Goal: Information Seeking & Learning: Check status

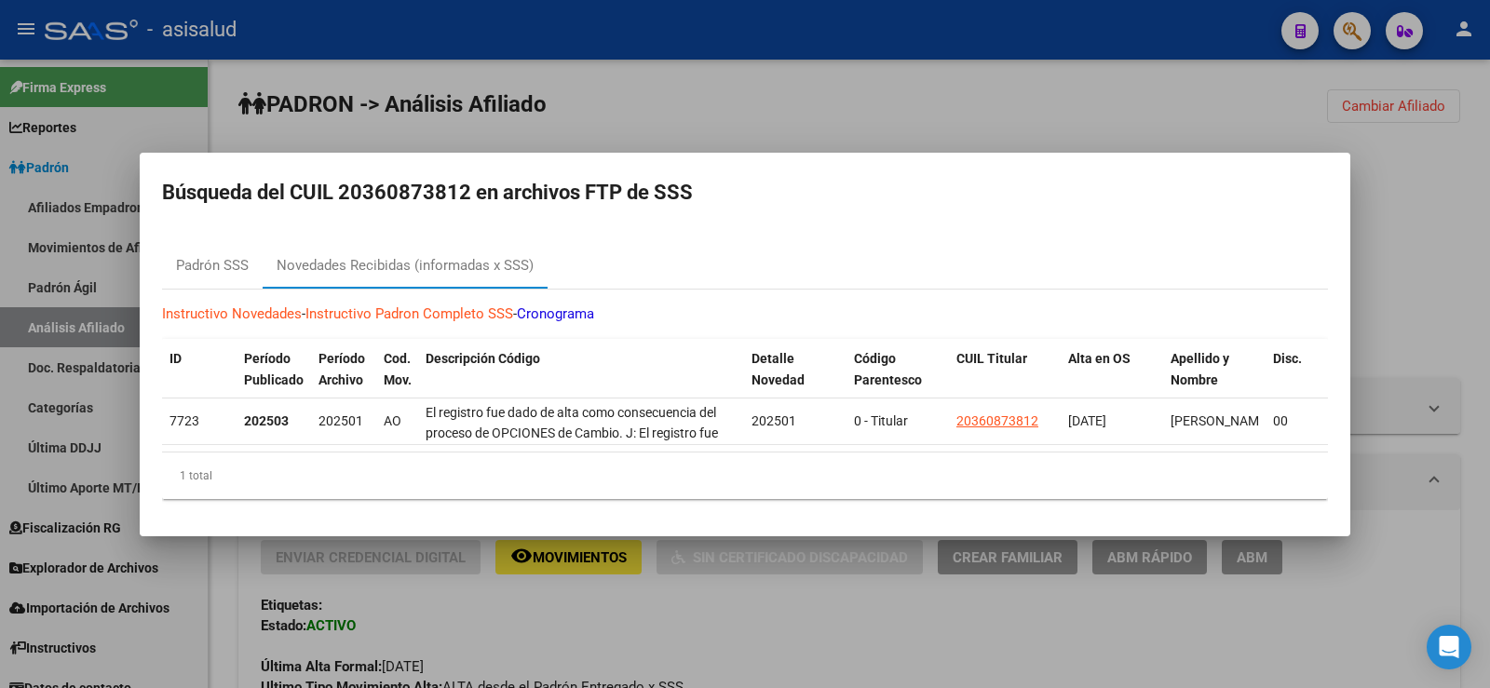
click at [742, 94] on div at bounding box center [745, 344] width 1490 height 688
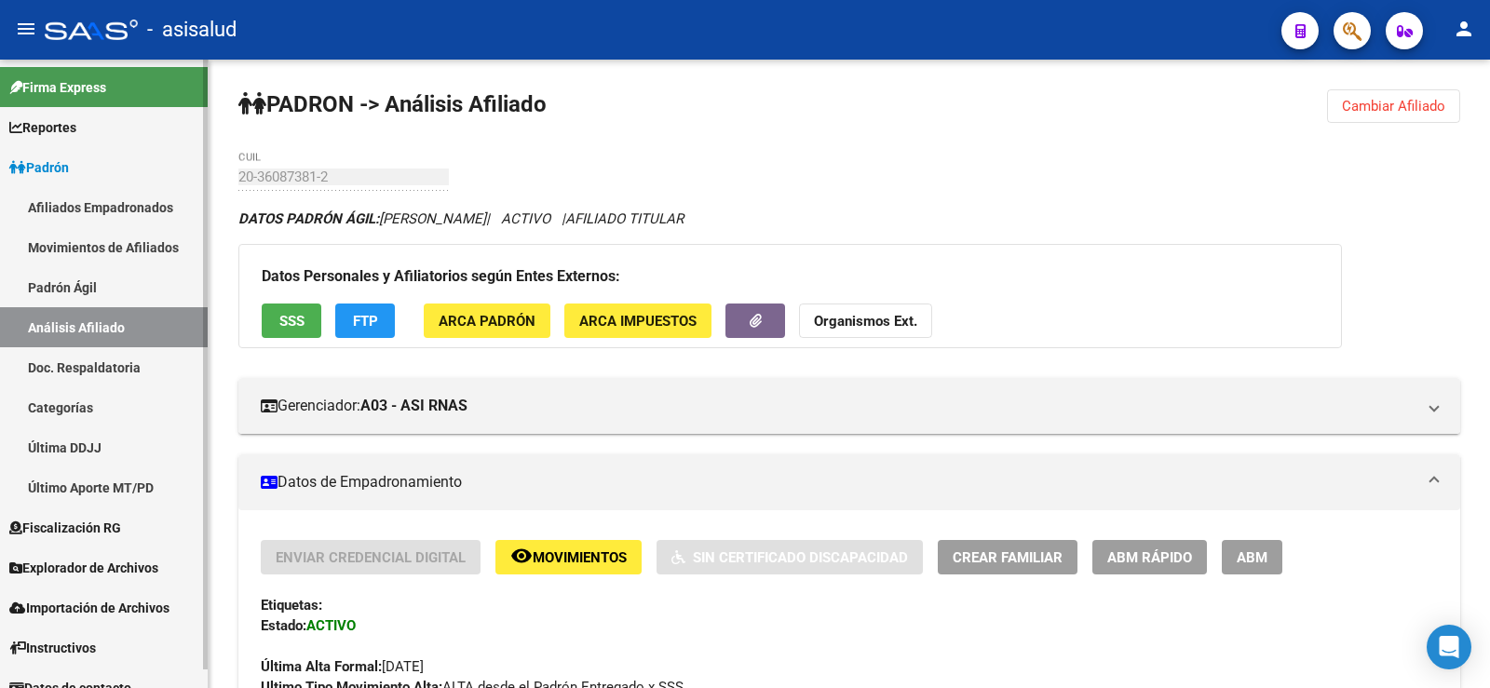
click at [96, 244] on link "Movimientos de Afiliados" at bounding box center [104, 247] width 208 height 40
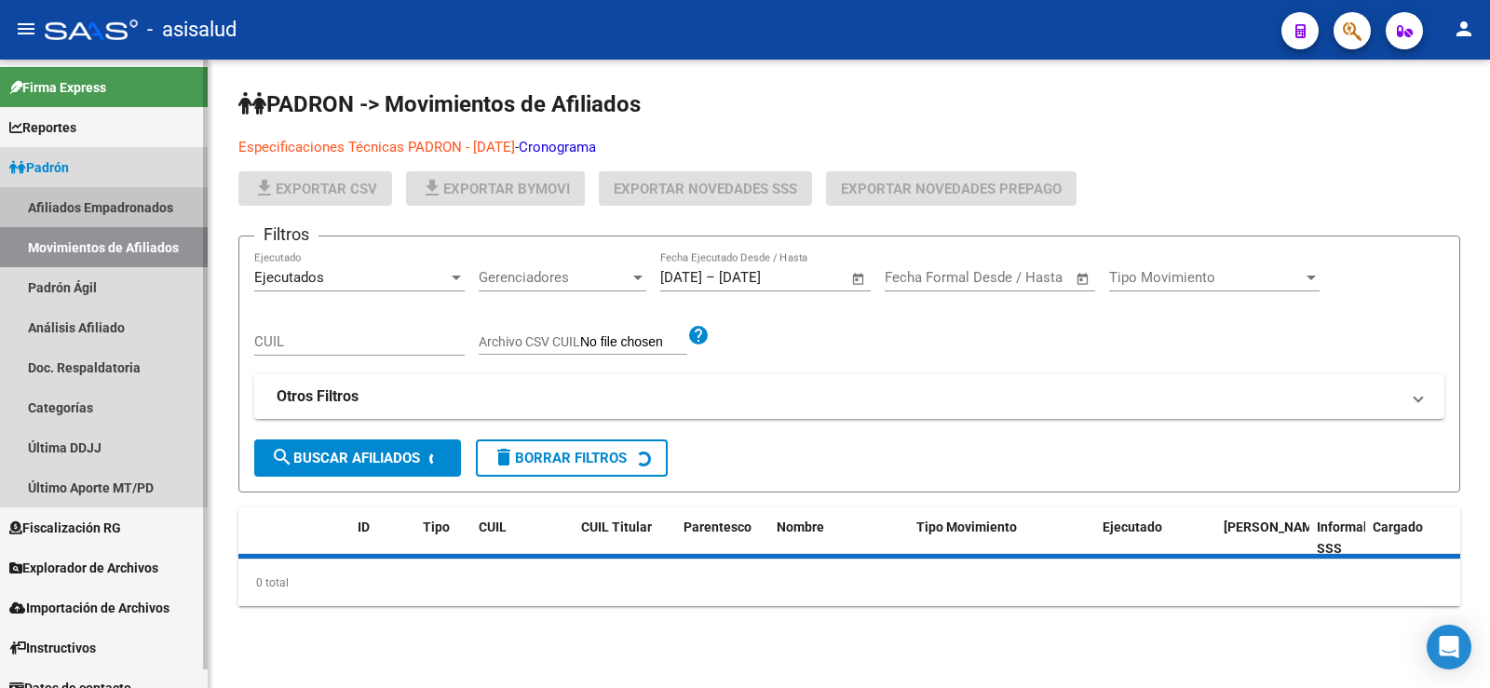
click at [100, 203] on link "Afiliados Empadronados" at bounding box center [104, 207] width 208 height 40
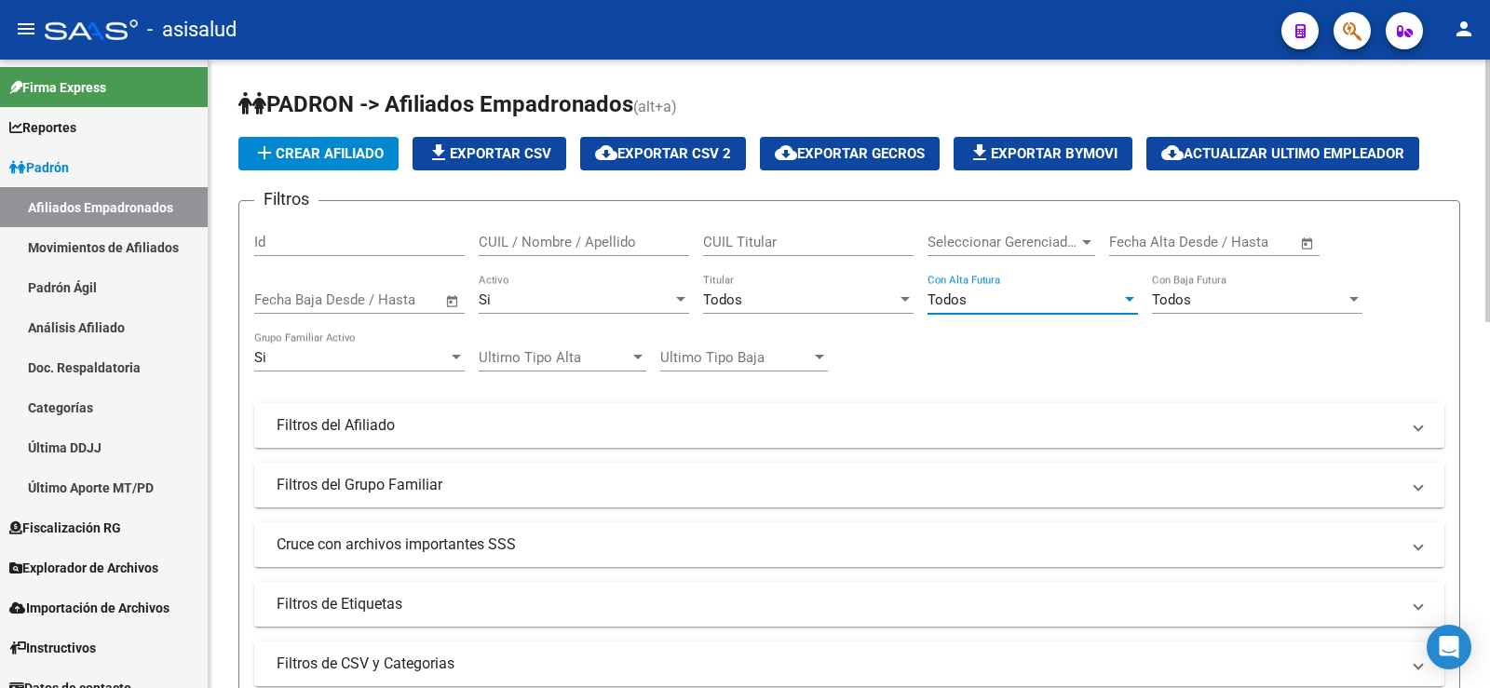
click at [940, 306] on span "Todos" at bounding box center [947, 300] width 39 height 17
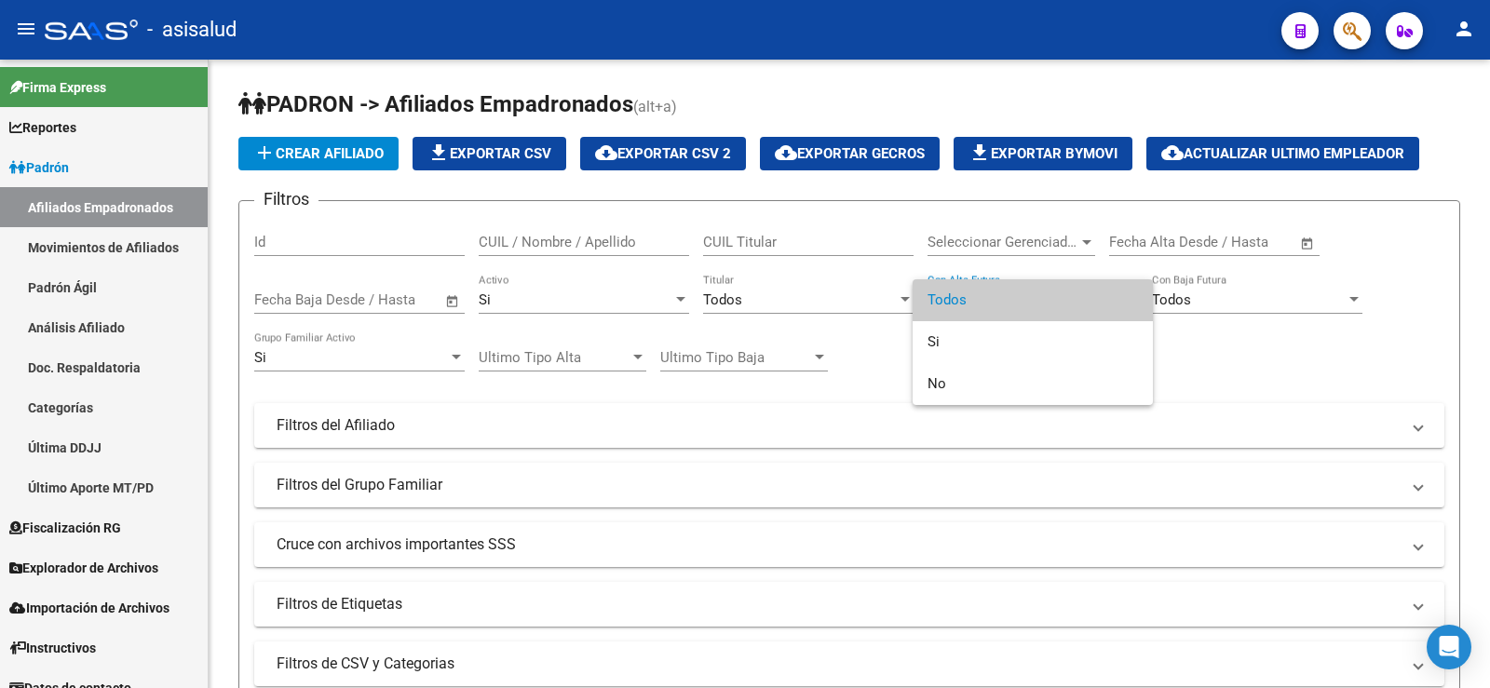
click at [773, 294] on div at bounding box center [745, 344] width 1490 height 688
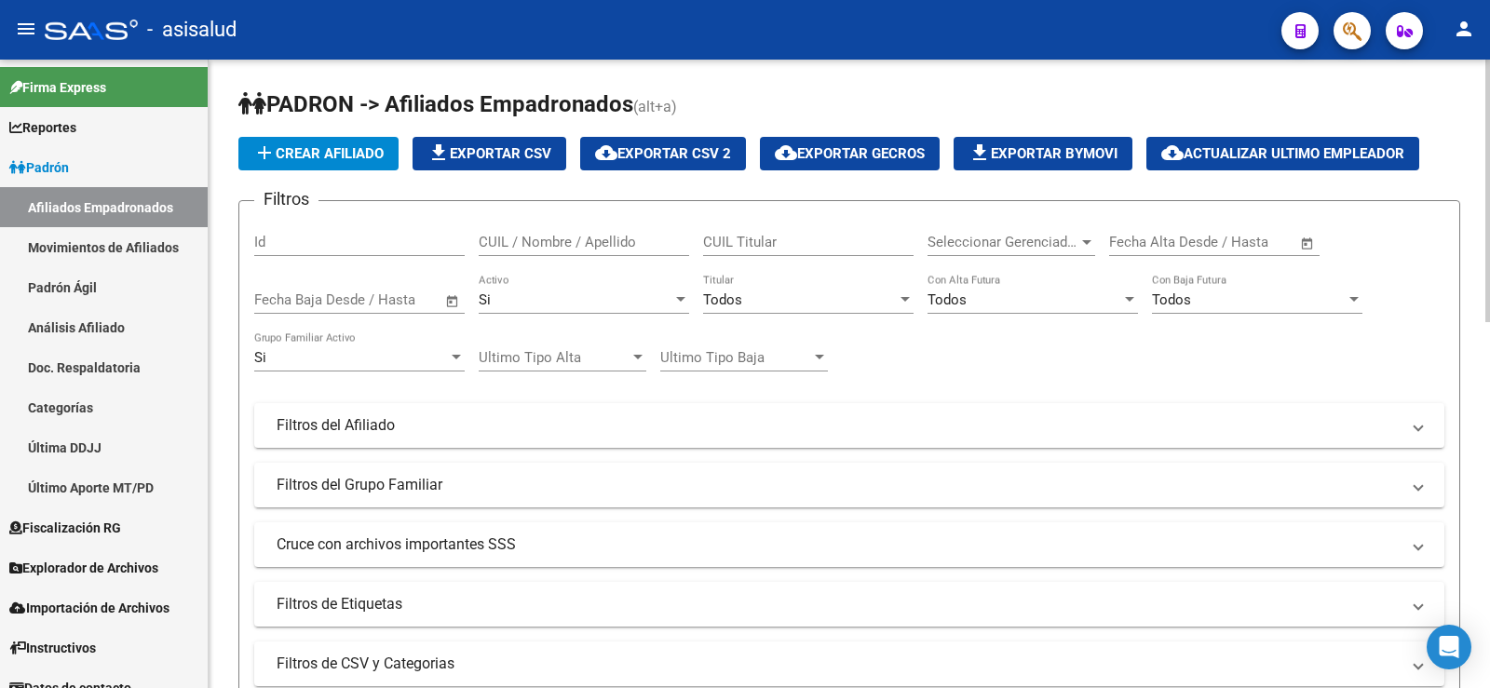
click at [758, 305] on div "Todos" at bounding box center [800, 300] width 194 height 17
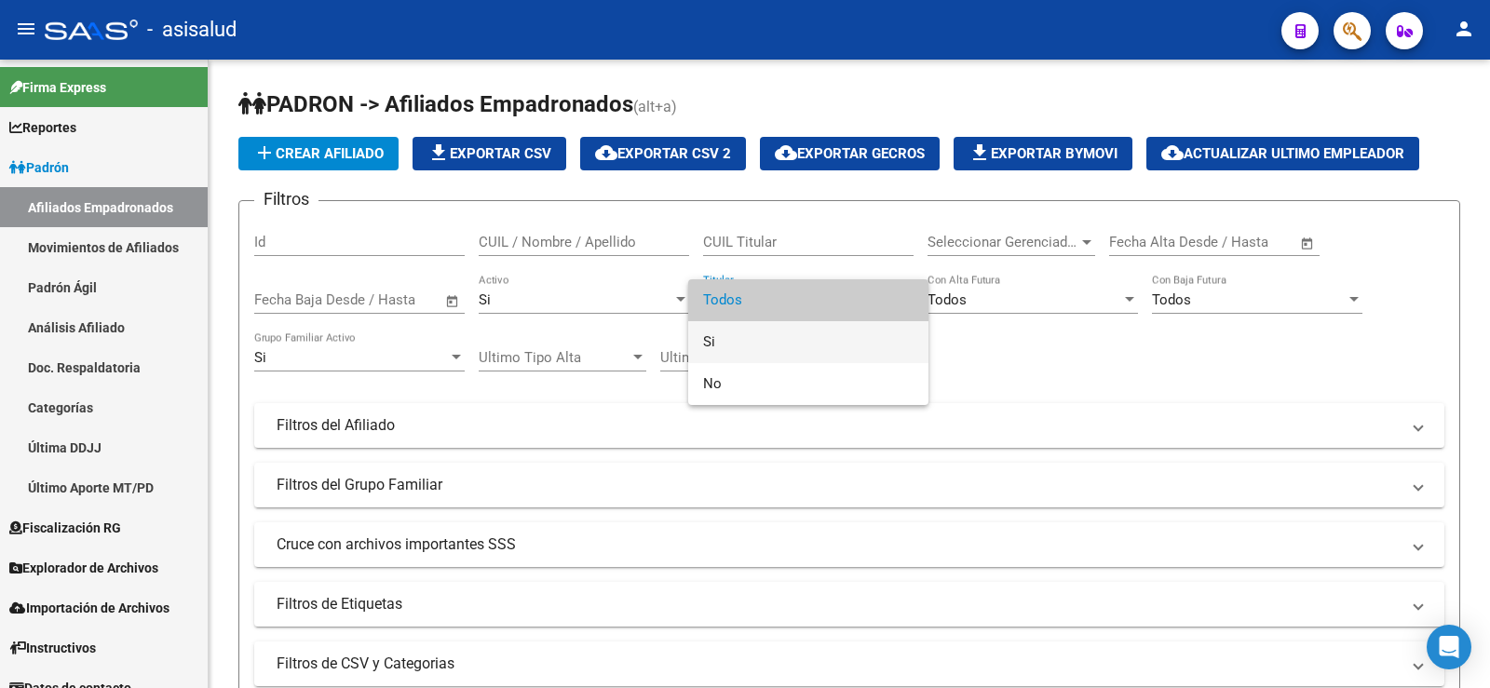
click at [752, 333] on span "Si" at bounding box center [808, 342] width 211 height 42
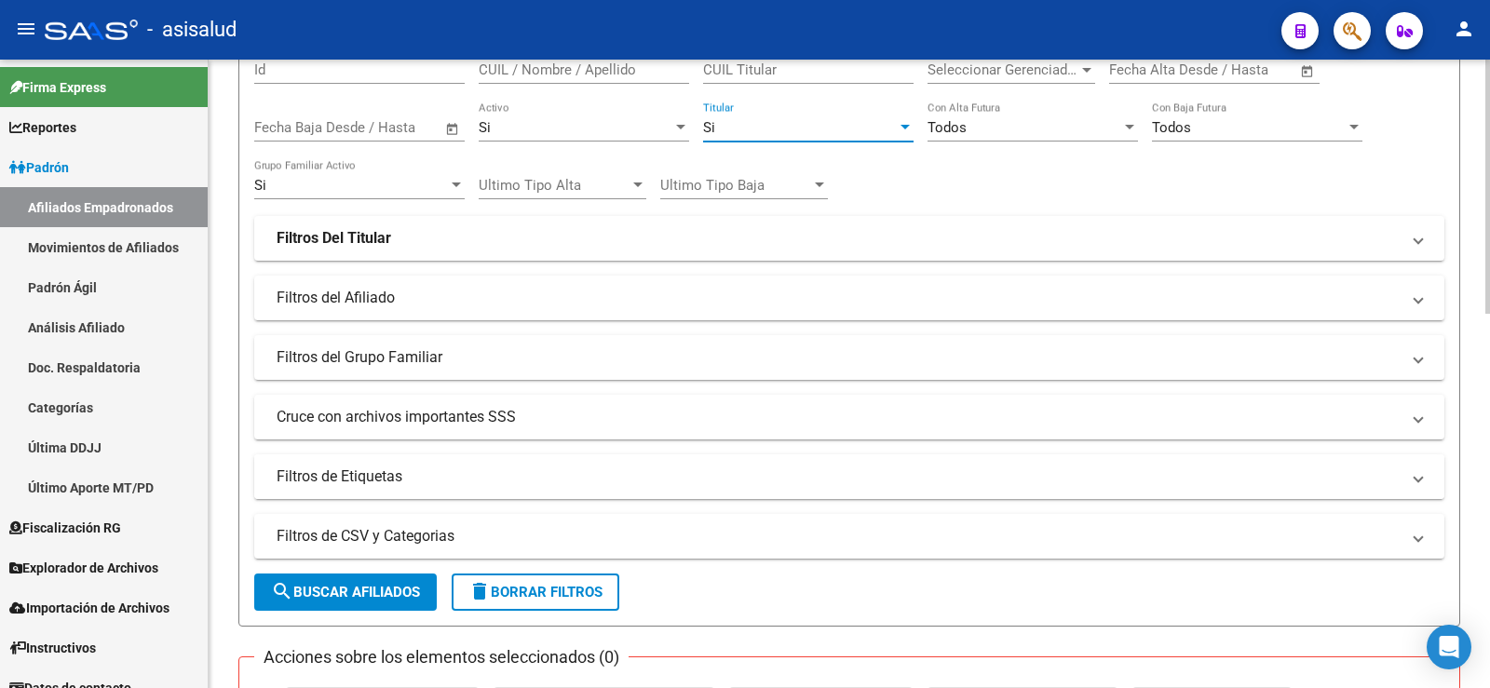
scroll to position [186, 0]
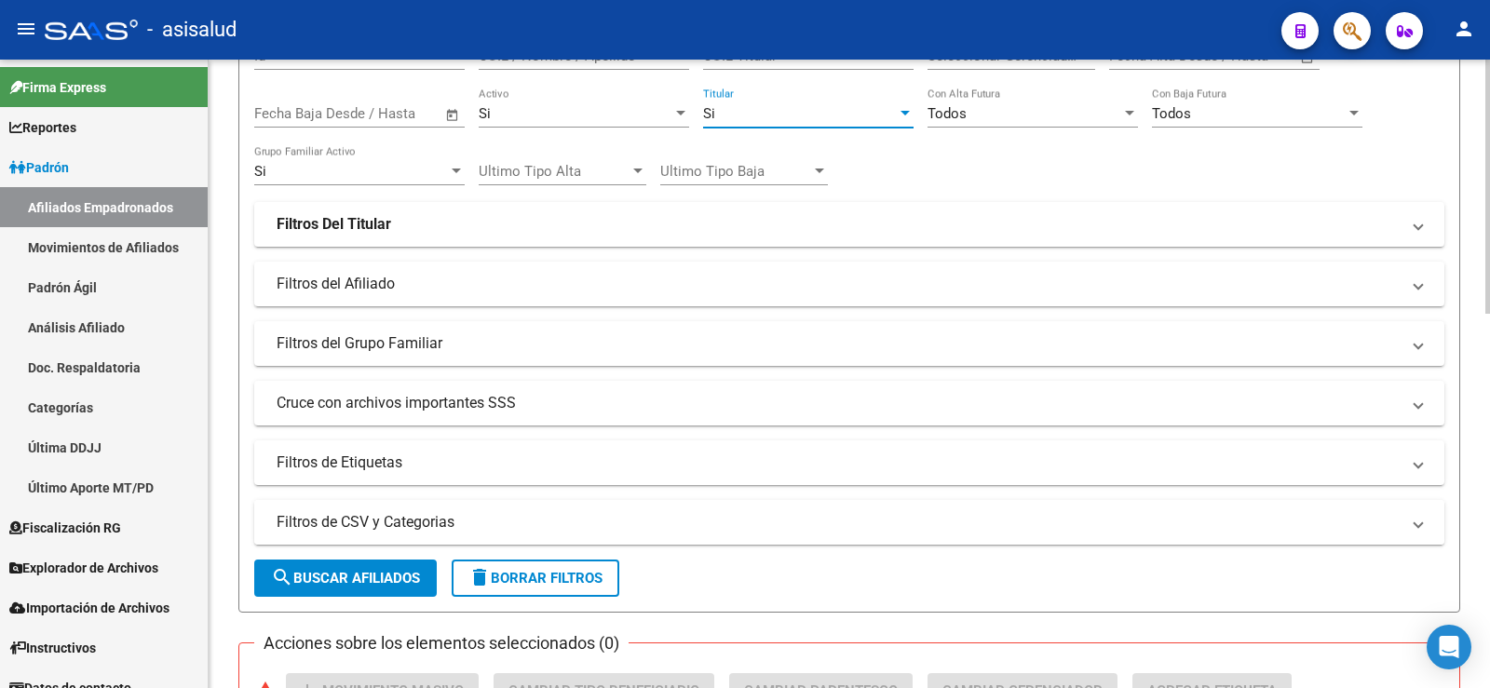
click at [352, 519] on mat-panel-title "Filtros de CSV y Categorias" at bounding box center [838, 522] width 1123 height 20
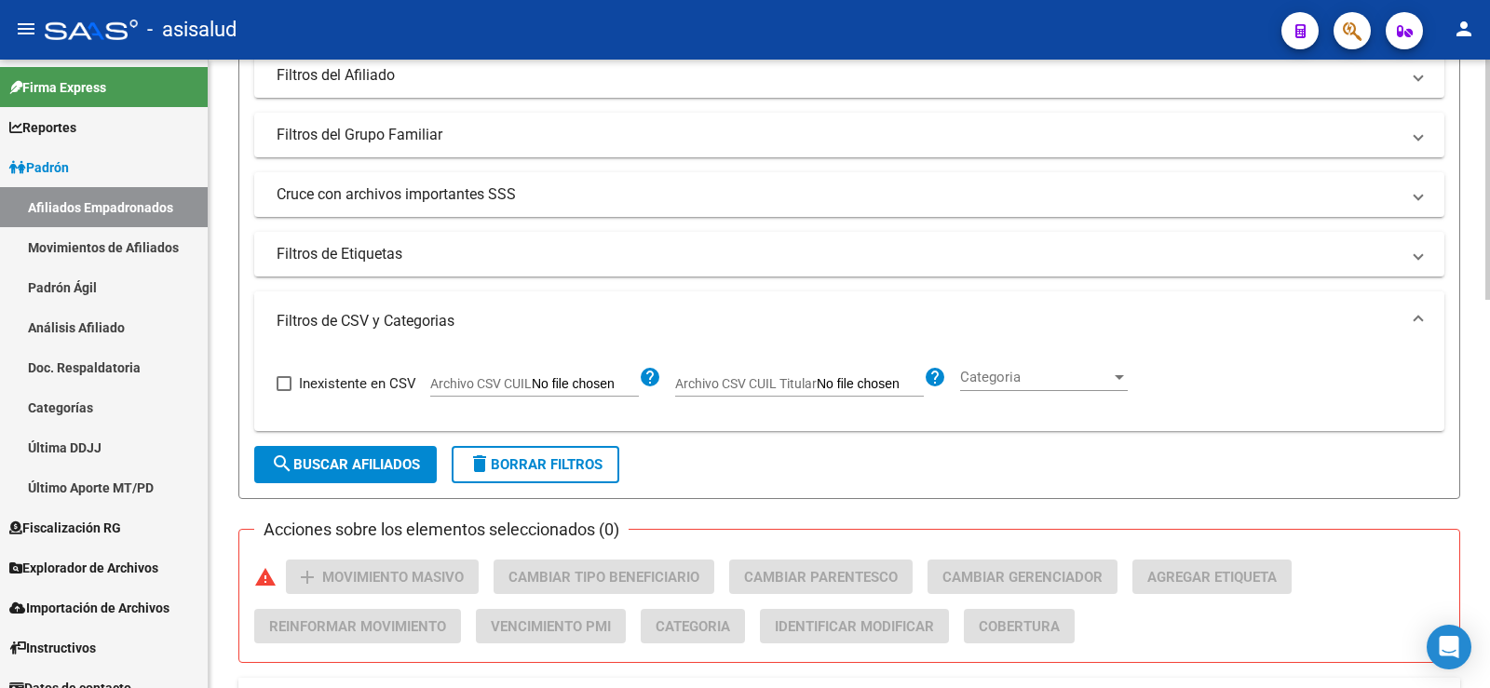
scroll to position [466, 0]
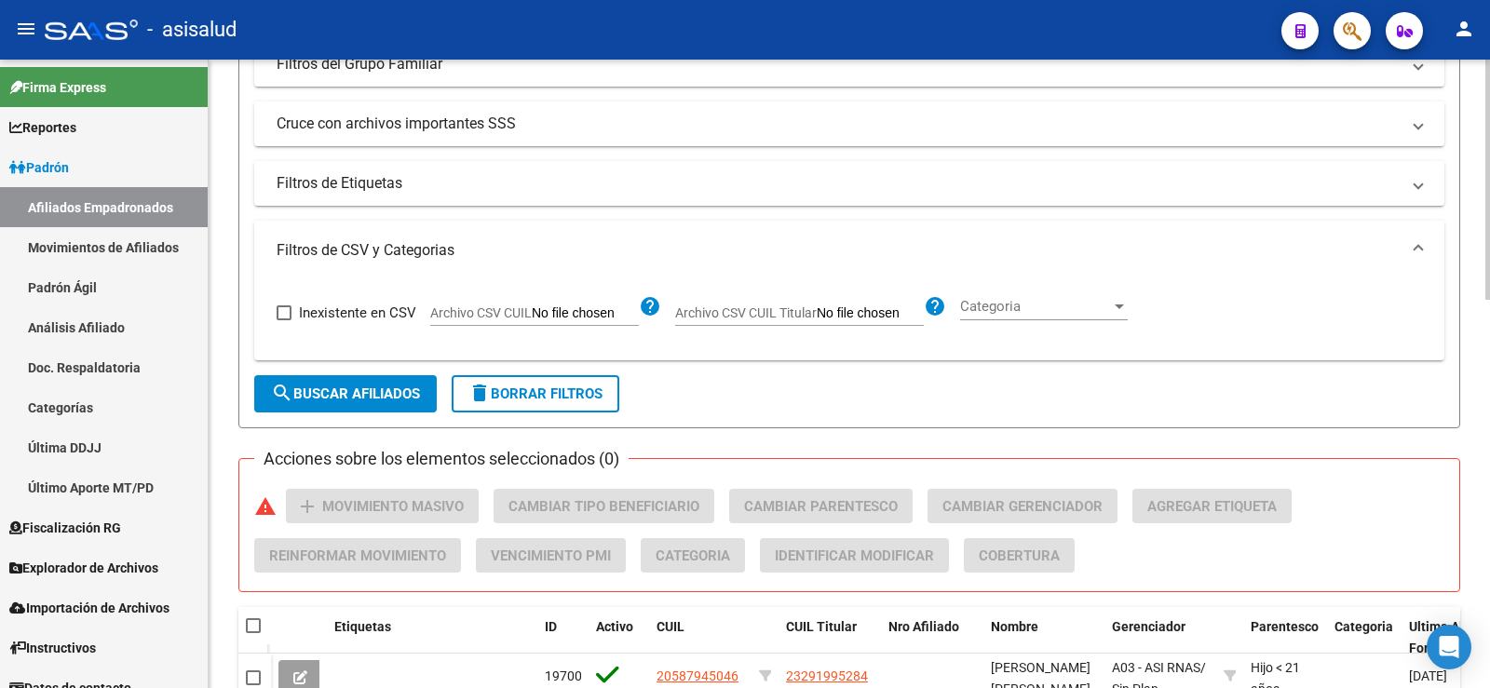
click at [728, 301] on app-file-filter "Archivo CSV CUIL Titular help" at bounding box center [810, 309] width 271 height 28
click at [748, 314] on span "Archivo CSV CUIL Titular" at bounding box center [746, 313] width 142 height 15
click at [817, 314] on input "Archivo CSV CUIL Titular" at bounding box center [870, 314] width 107 height 17
type input "C:\fakepath\Para SAAS.csv"
click at [431, 390] on button "search Buscar Afiliados" at bounding box center [345, 393] width 183 height 37
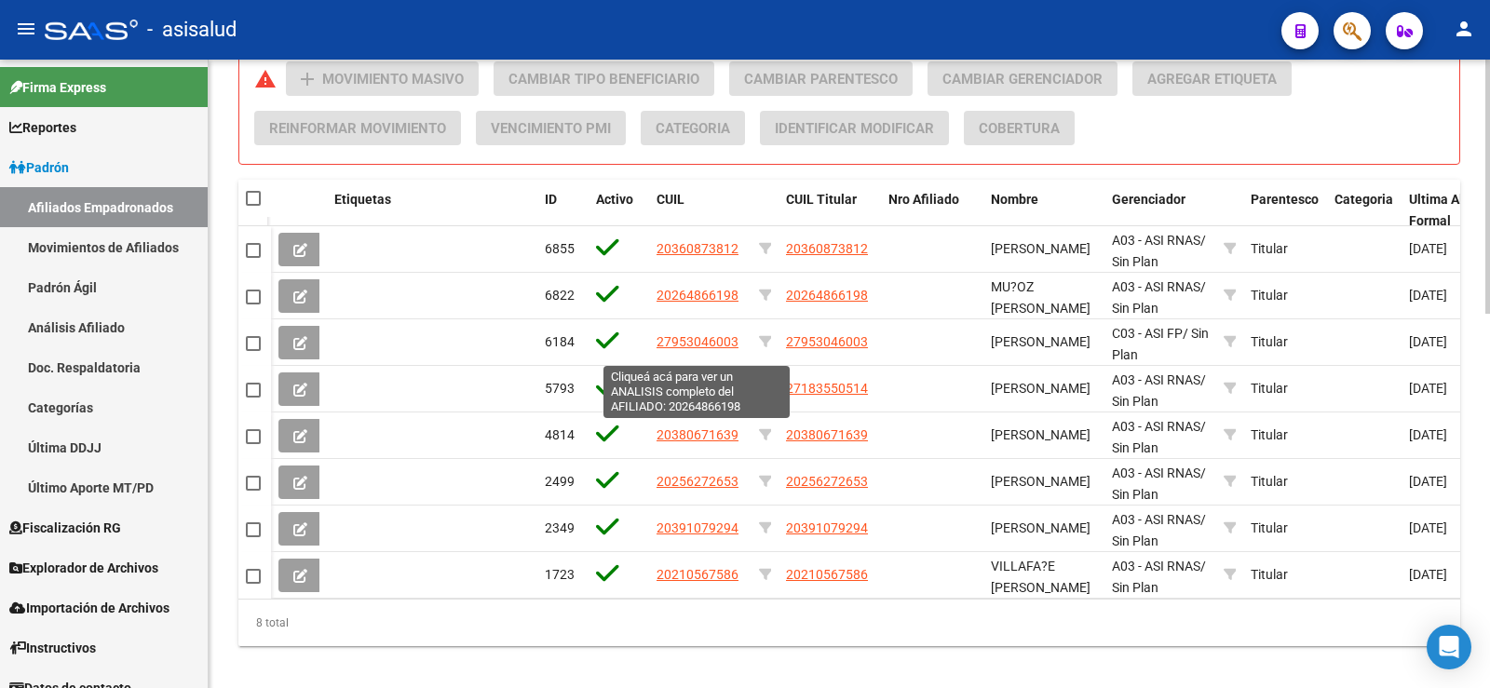
scroll to position [926, 0]
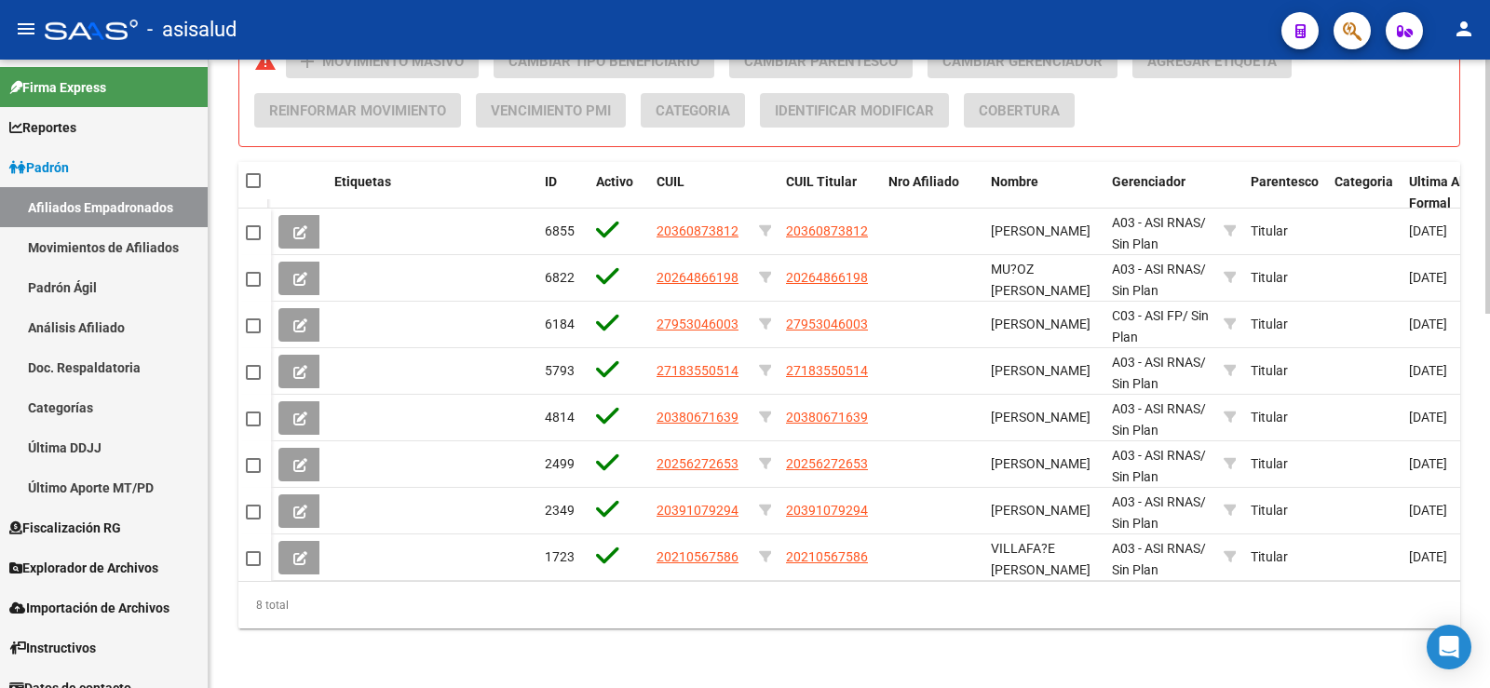
click at [247, 173] on span at bounding box center [253, 180] width 15 height 15
click at [252, 188] on input "checkbox" at bounding box center [252, 188] width 1 height 1
checkbox input "true"
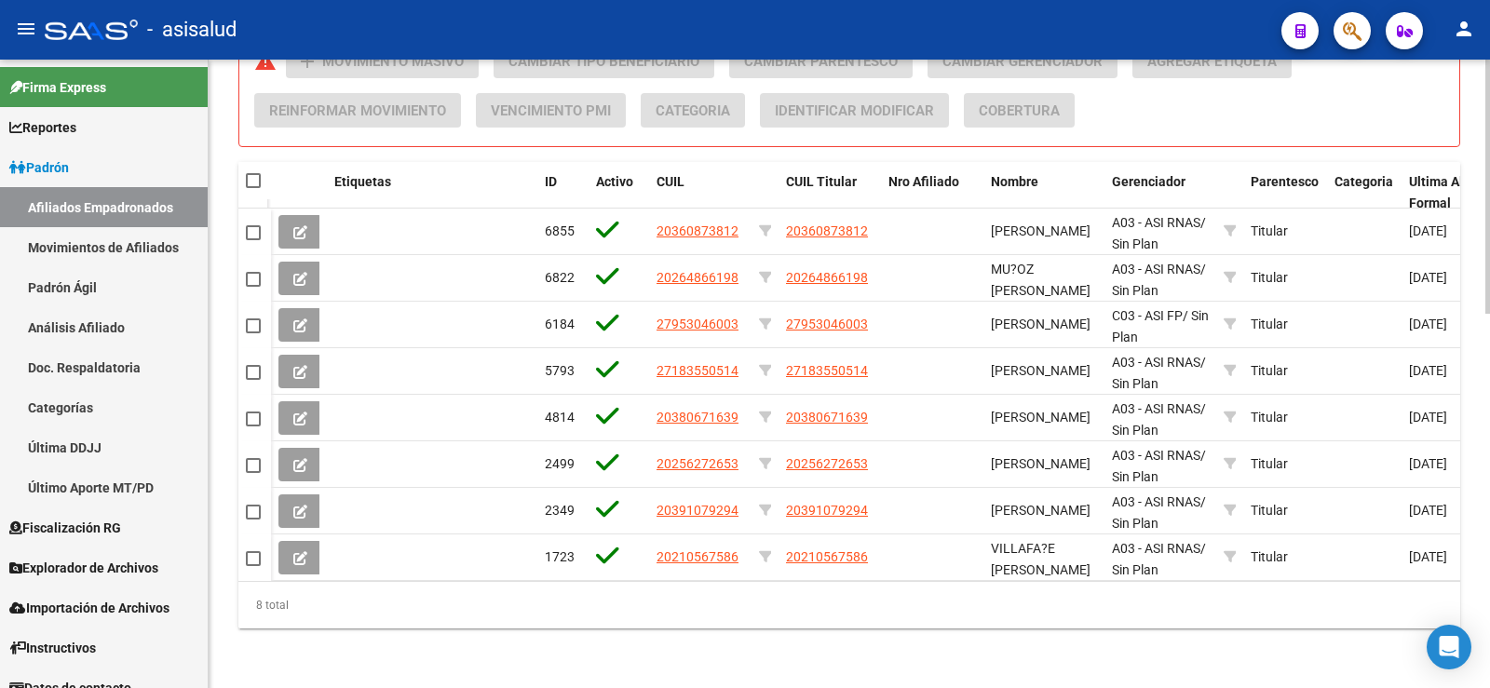
checkbox input "true"
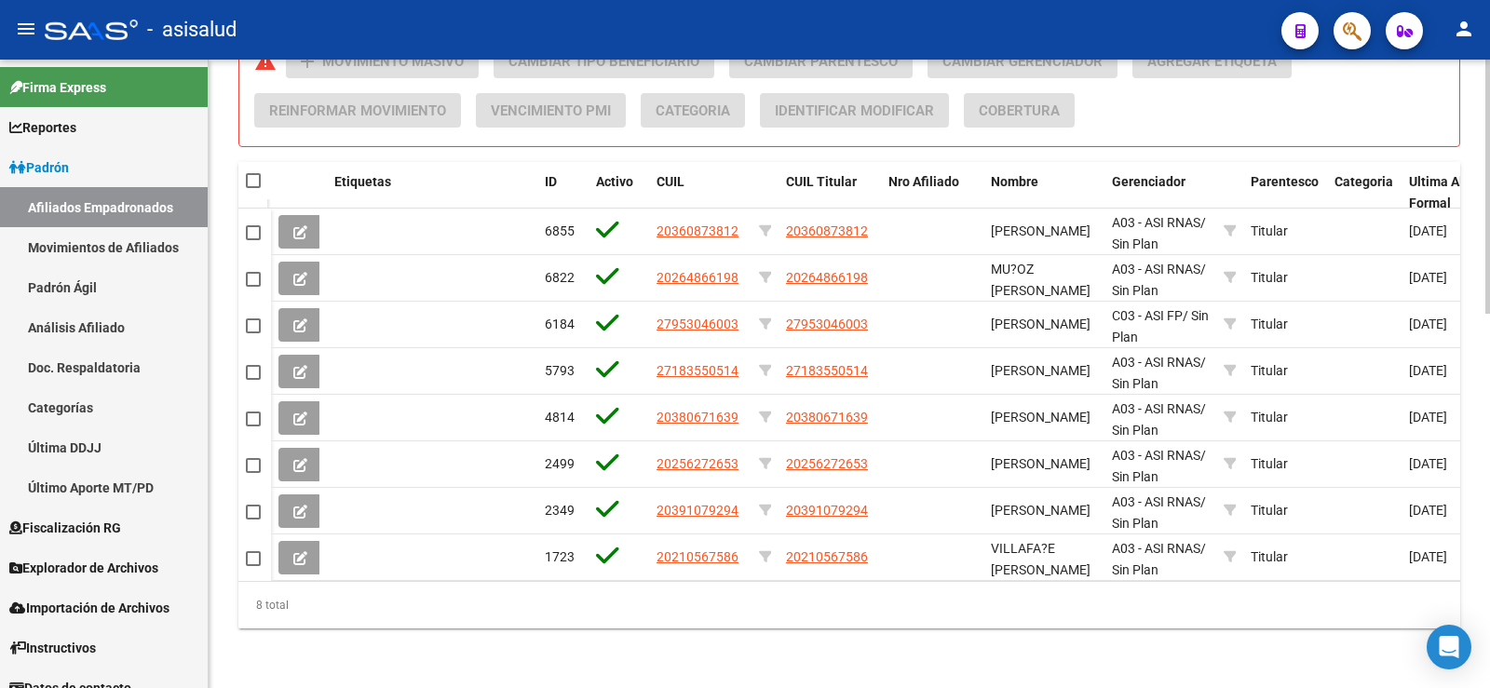
checkbox input "true"
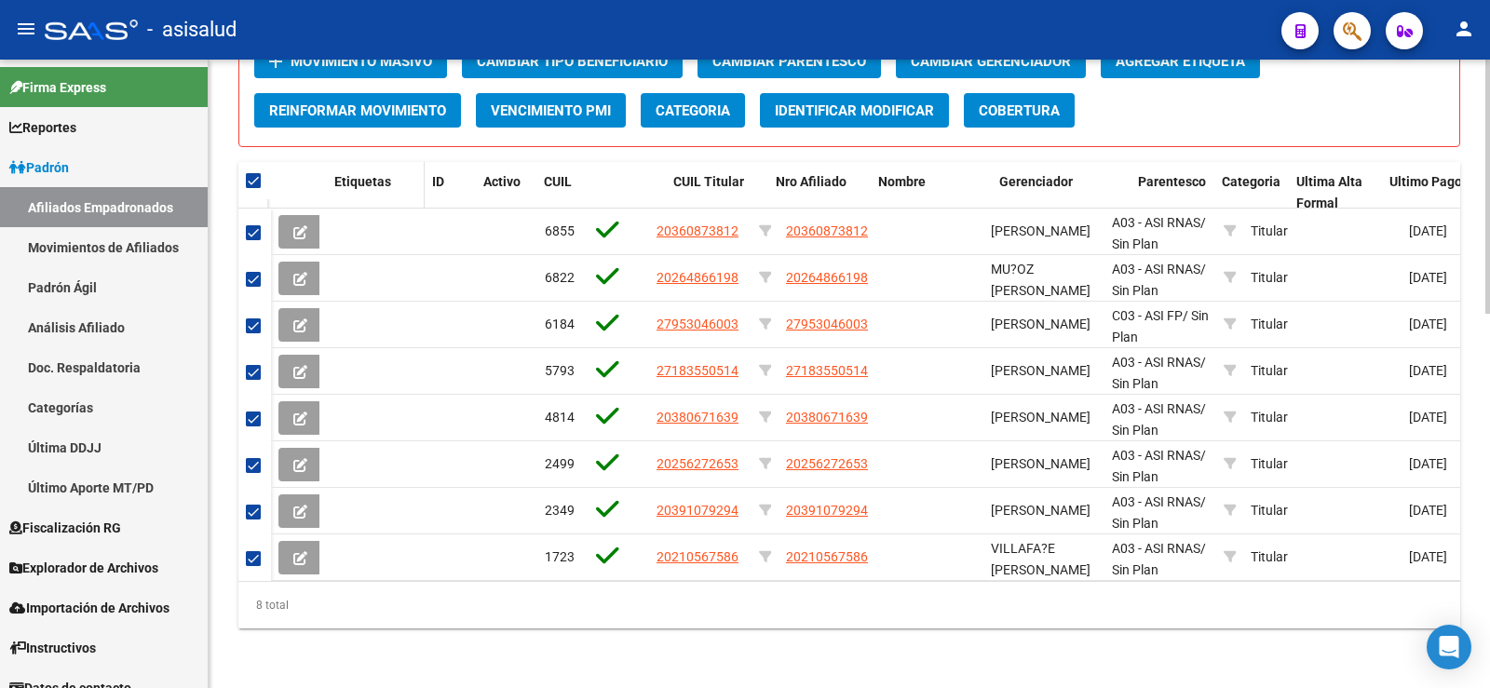
drag, startPoint x: 532, startPoint y: 176, endPoint x: 417, endPoint y: 177, distance: 114.6
click at [417, 177] on span at bounding box center [420, 192] width 8 height 61
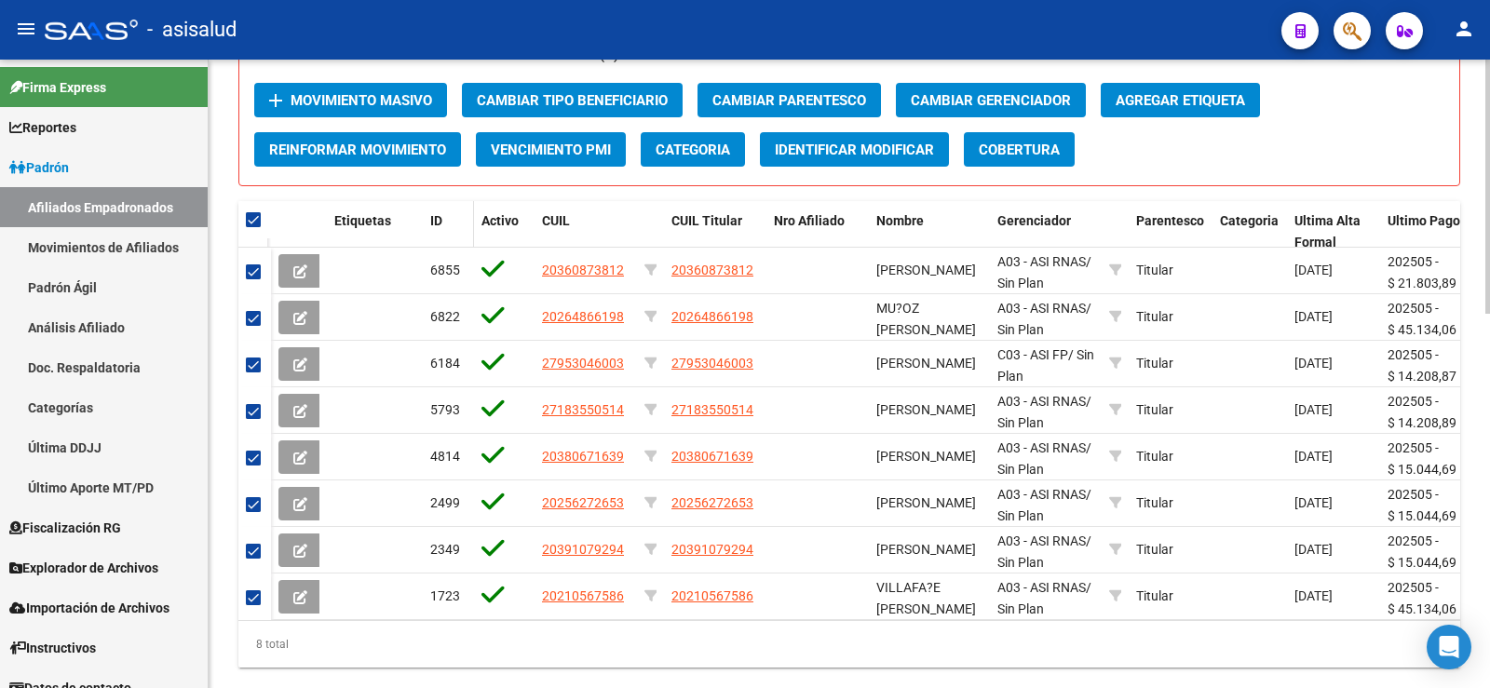
scroll to position [833, 0]
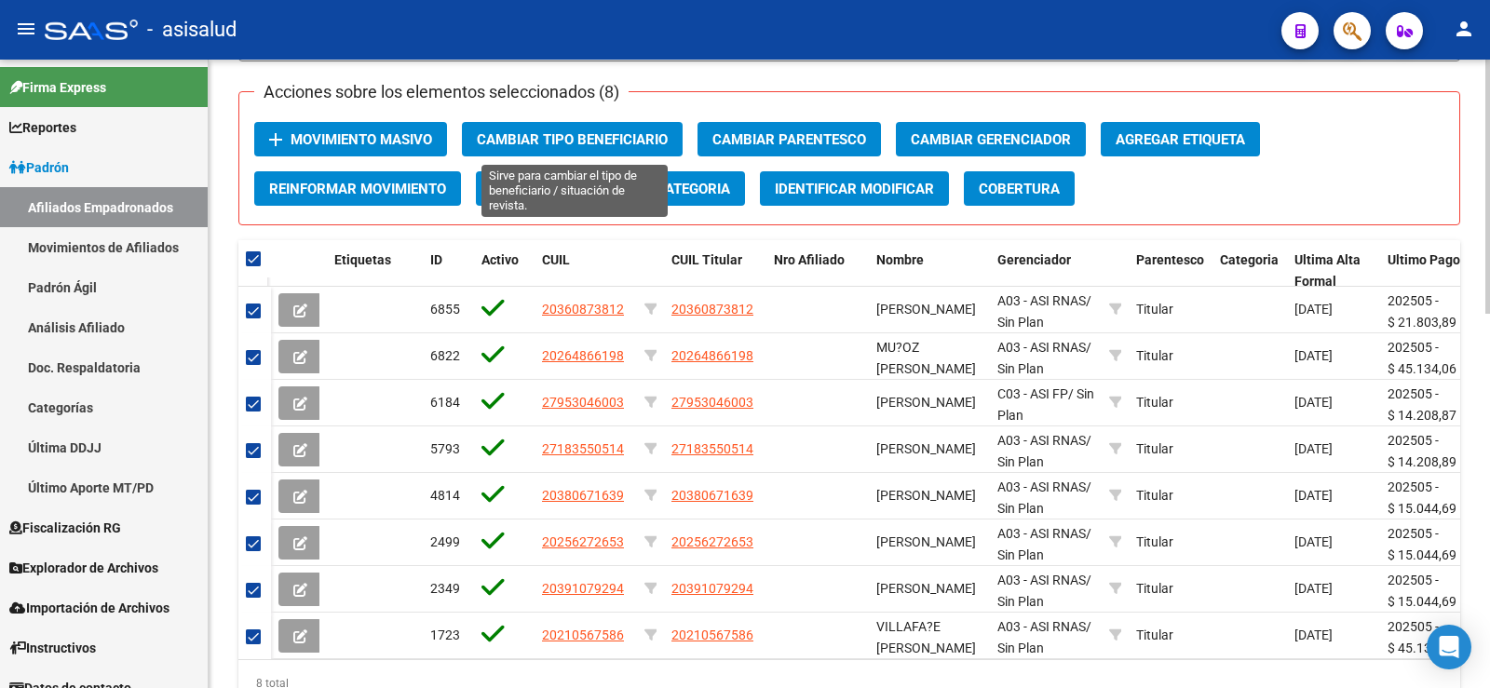
click at [565, 138] on span "Cambiar Tipo Beneficiario" at bounding box center [572, 139] width 191 height 17
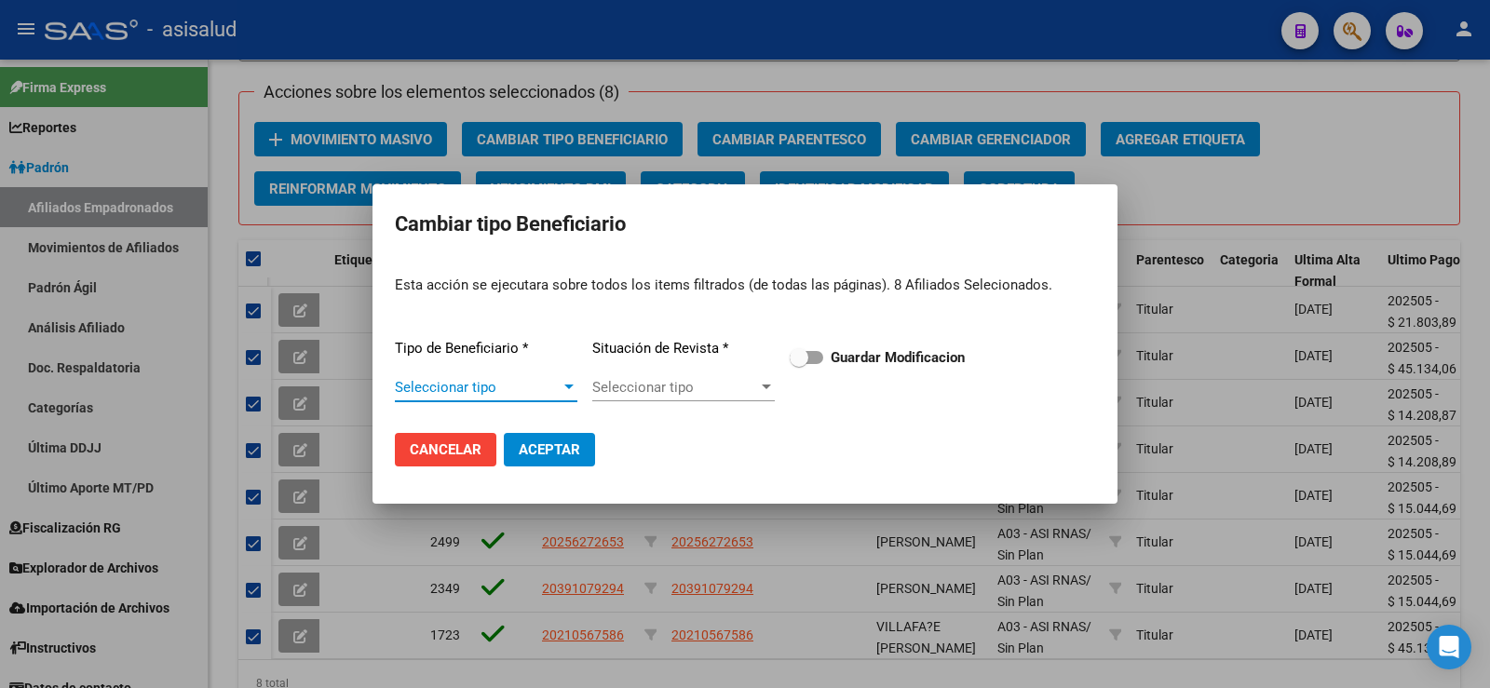
click at [523, 388] on span "Seleccionar tipo" at bounding box center [478, 387] width 166 height 17
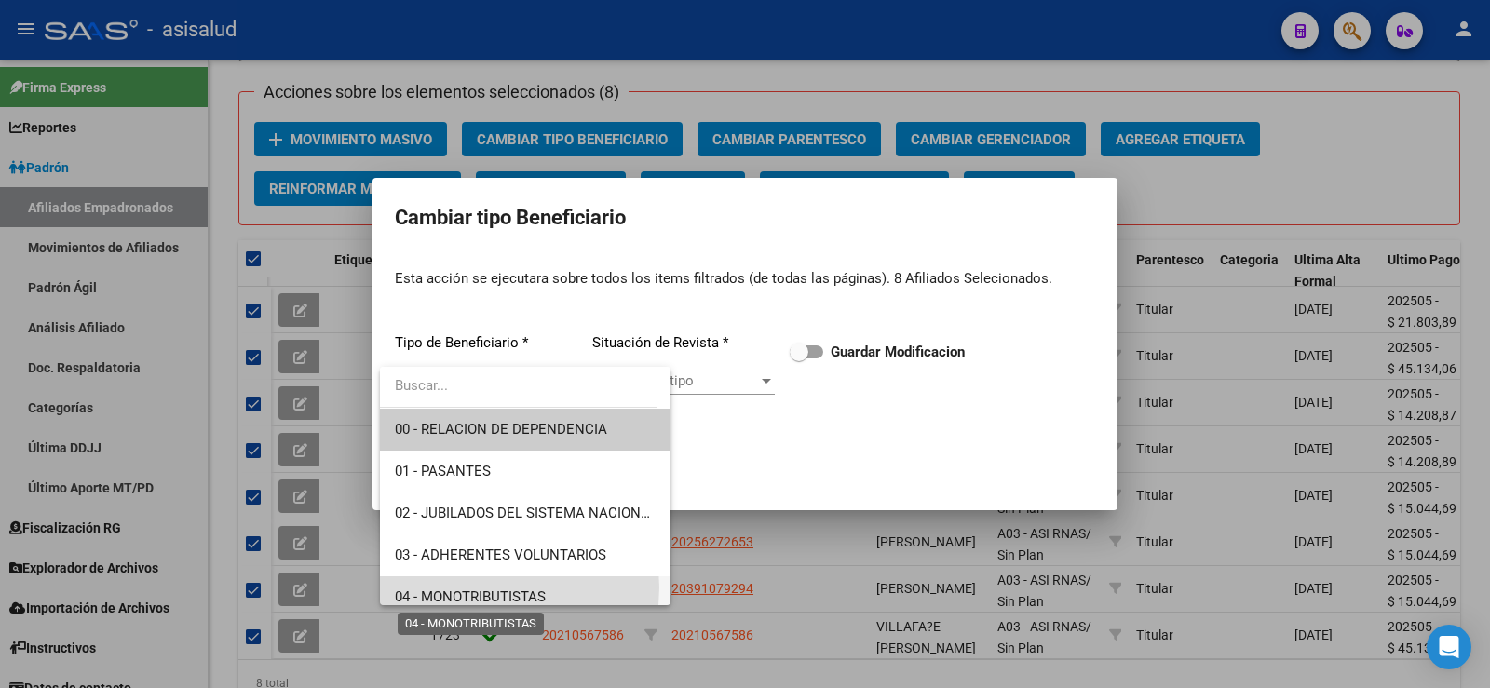
drag, startPoint x: 487, startPoint y: 588, endPoint x: 509, endPoint y: 568, distance: 29.0
click at [486, 589] on span "04 - MONOTRIBUTISTAS" at bounding box center [470, 597] width 151 height 17
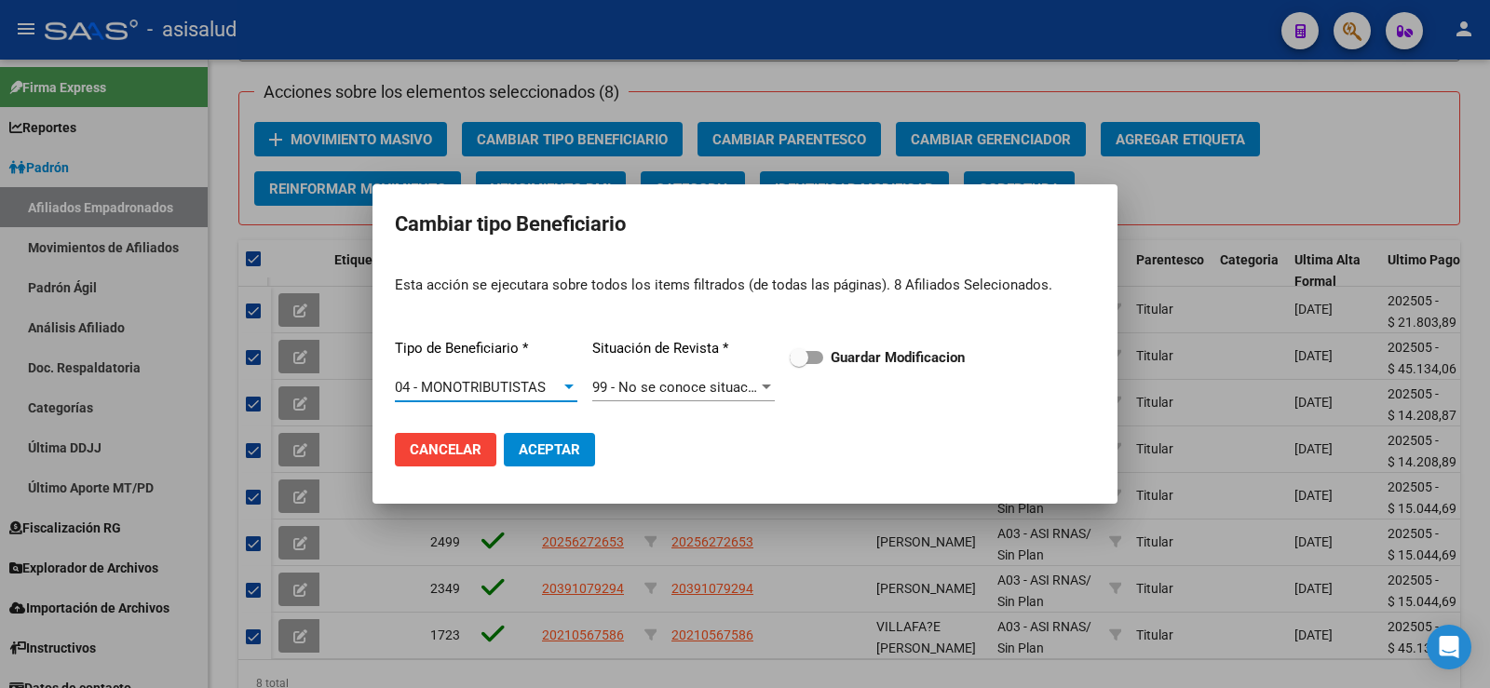
click at [811, 360] on span at bounding box center [807, 357] width 34 height 13
click at [799, 364] on input "Guardar Modificacion" at bounding box center [798, 364] width 1 height 1
checkbox input "true"
click at [578, 453] on span "Aceptar" at bounding box center [549, 450] width 61 height 17
checkbox input "false"
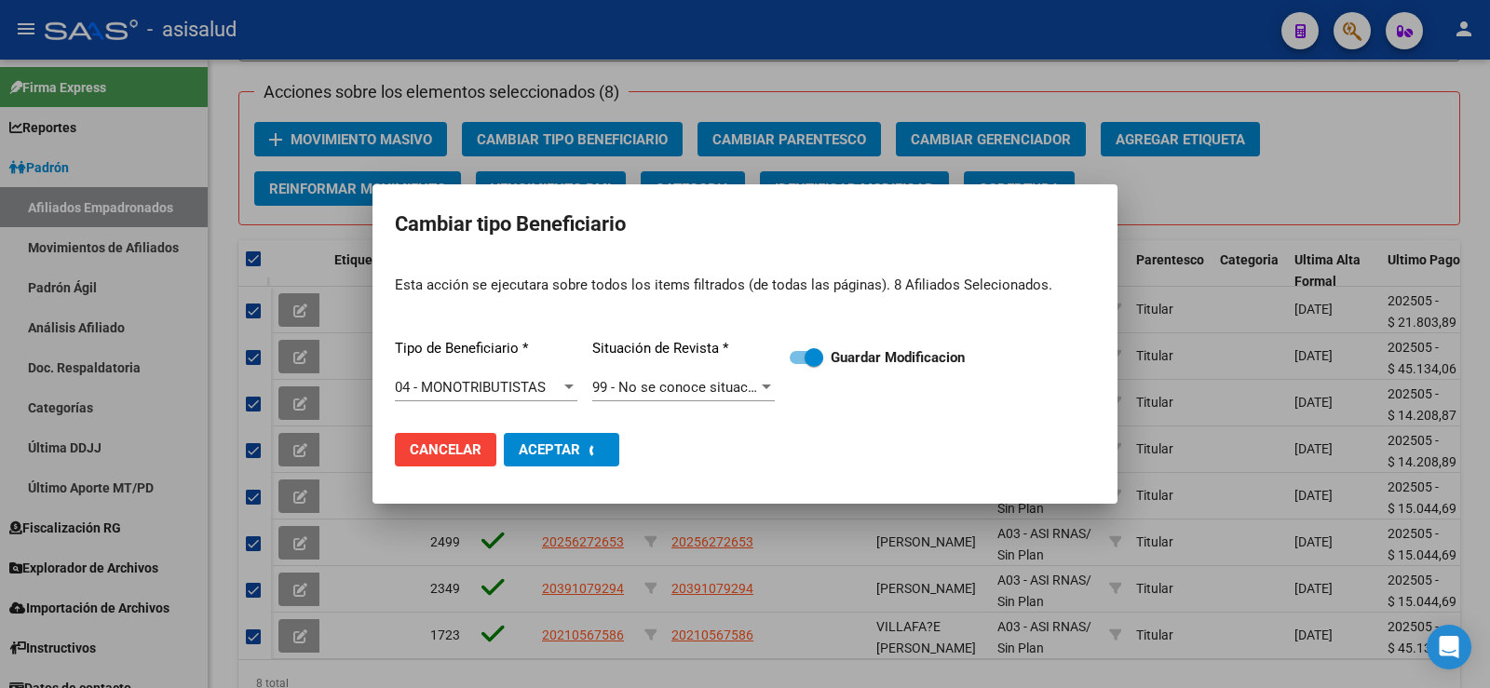
checkbox input "false"
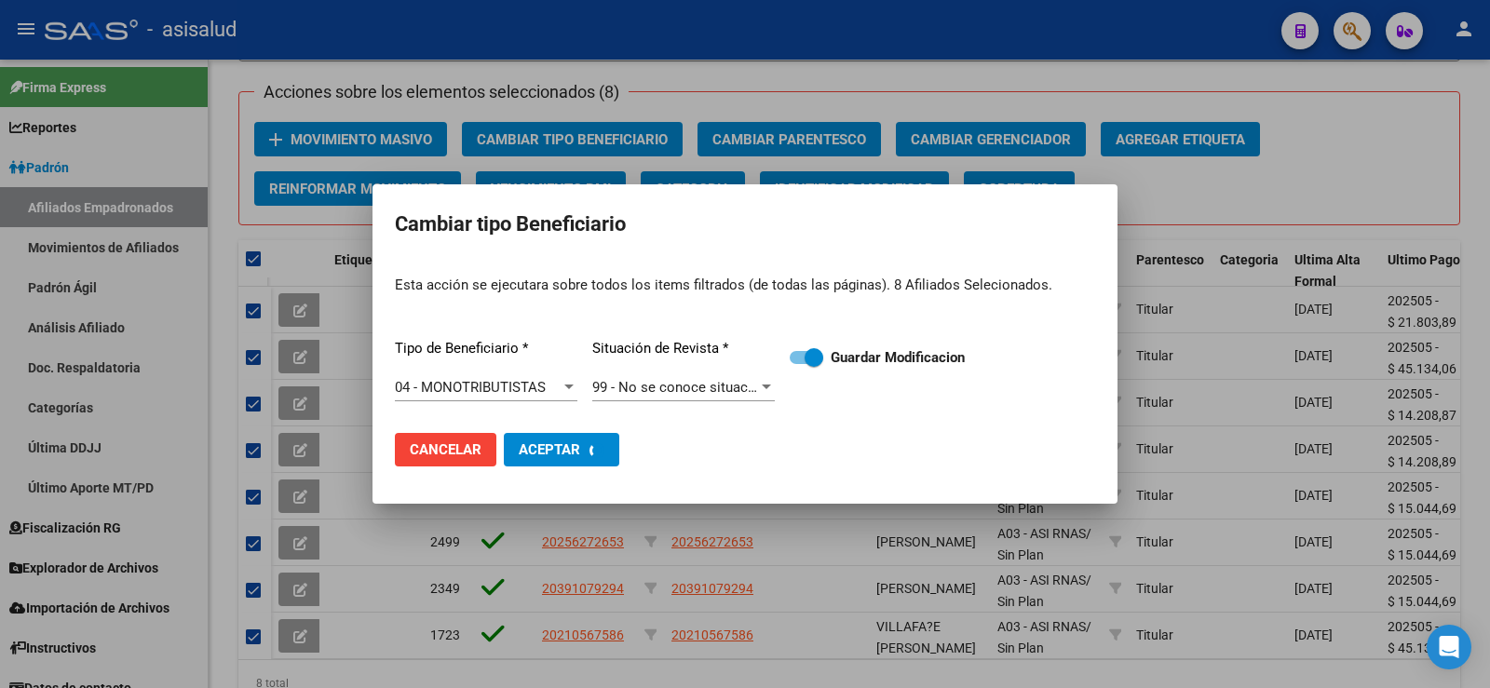
checkbox input "false"
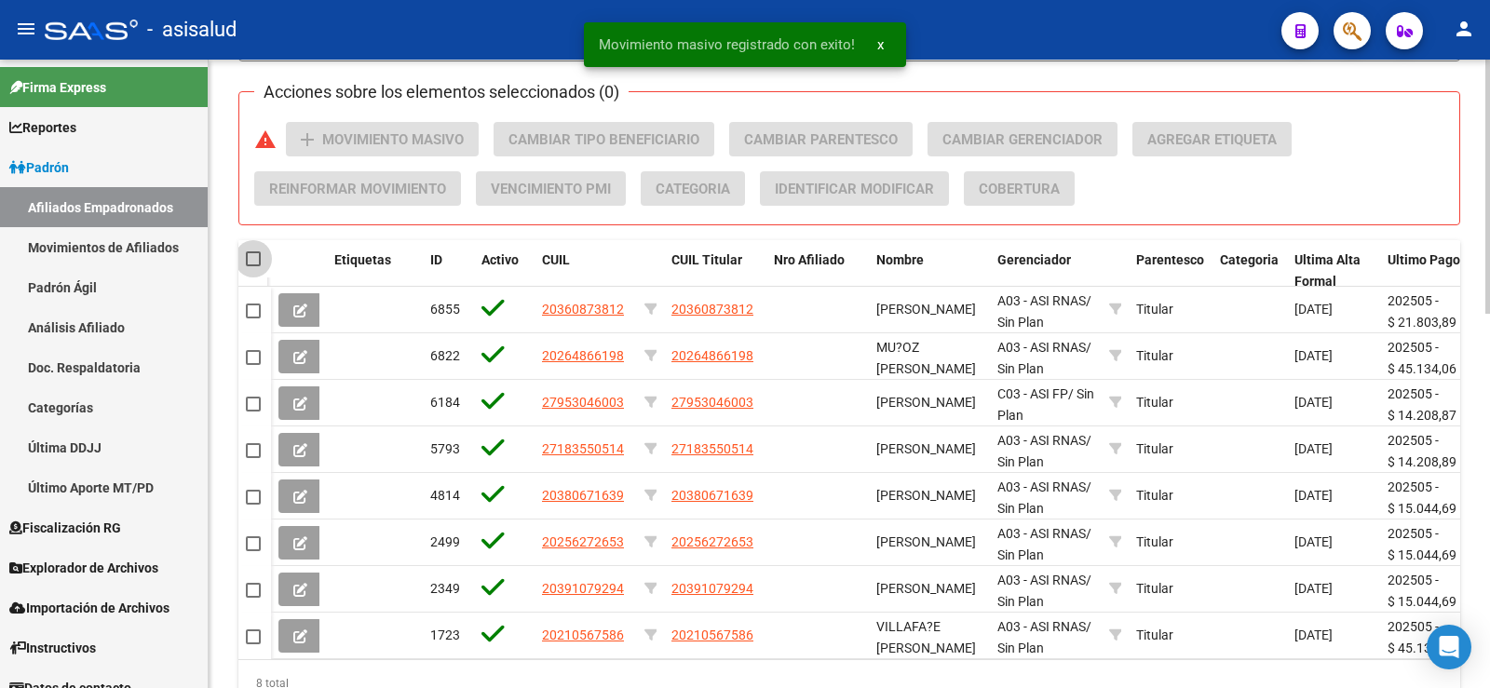
click at [253, 258] on span at bounding box center [253, 259] width 15 height 15
click at [253, 266] on input "checkbox" at bounding box center [252, 266] width 1 height 1
checkbox input "true"
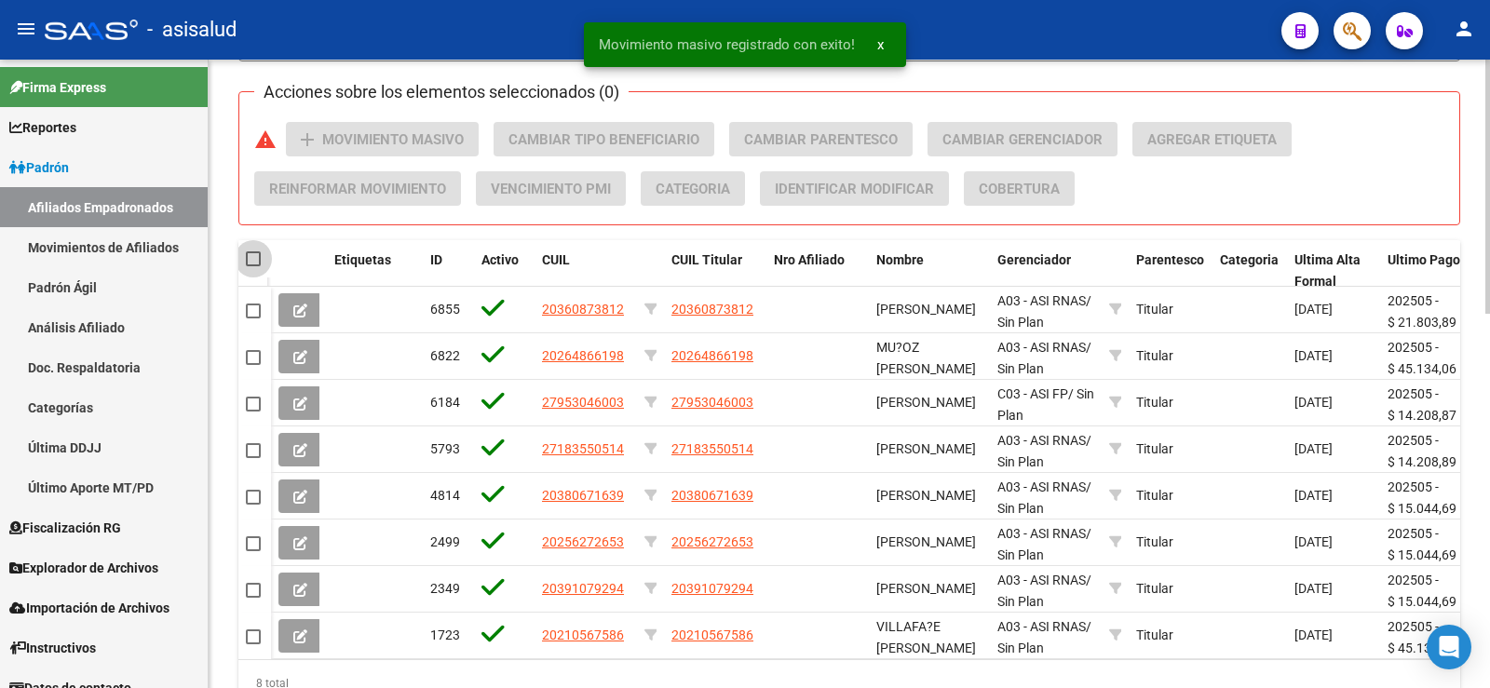
checkbox input "true"
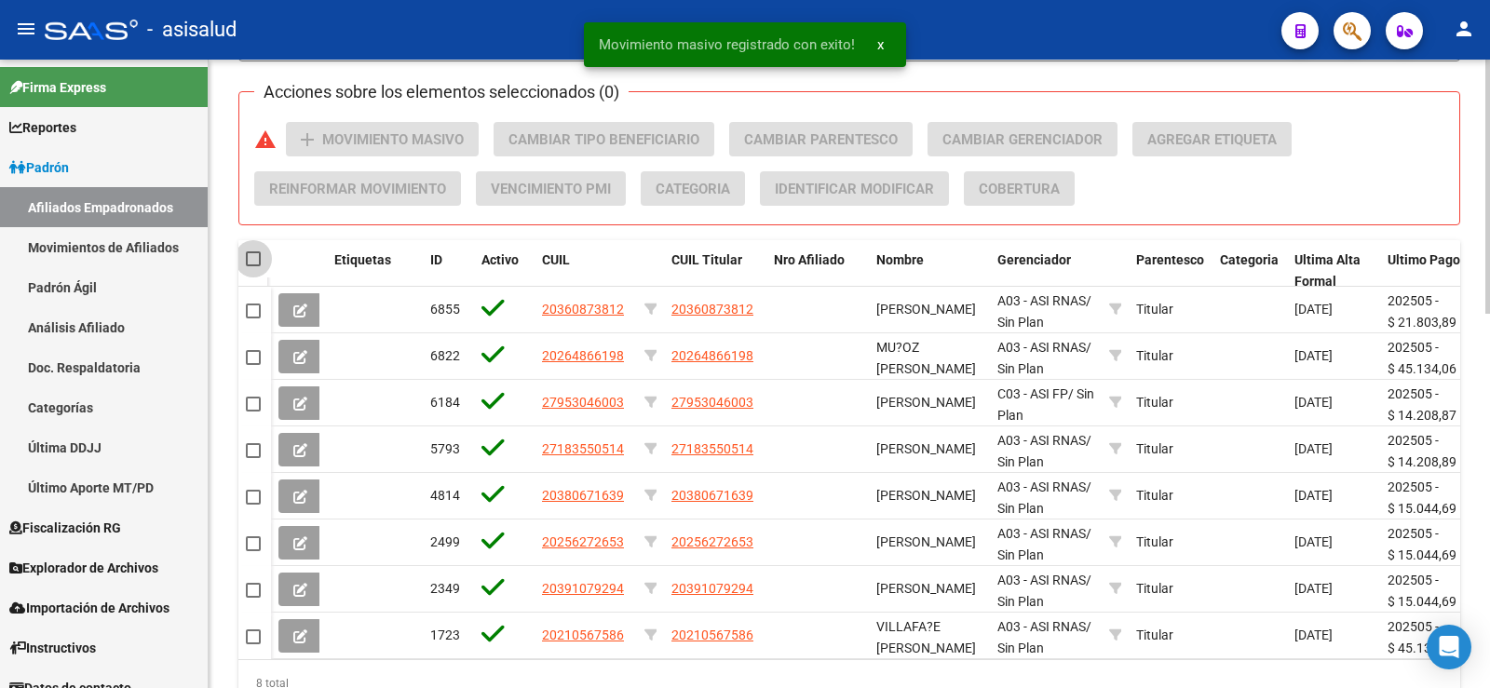
checkbox input "true"
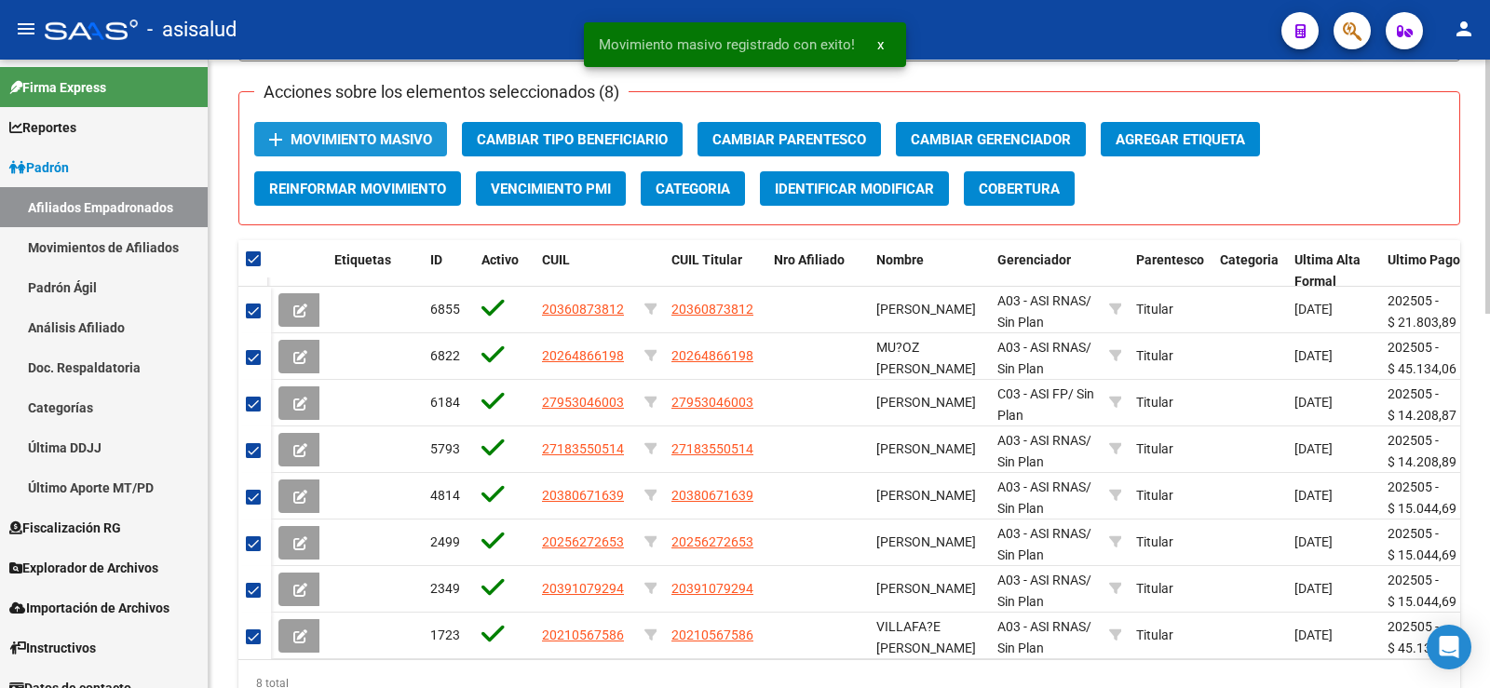
click at [402, 124] on button "add Movimiento Masivo" at bounding box center [350, 139] width 193 height 34
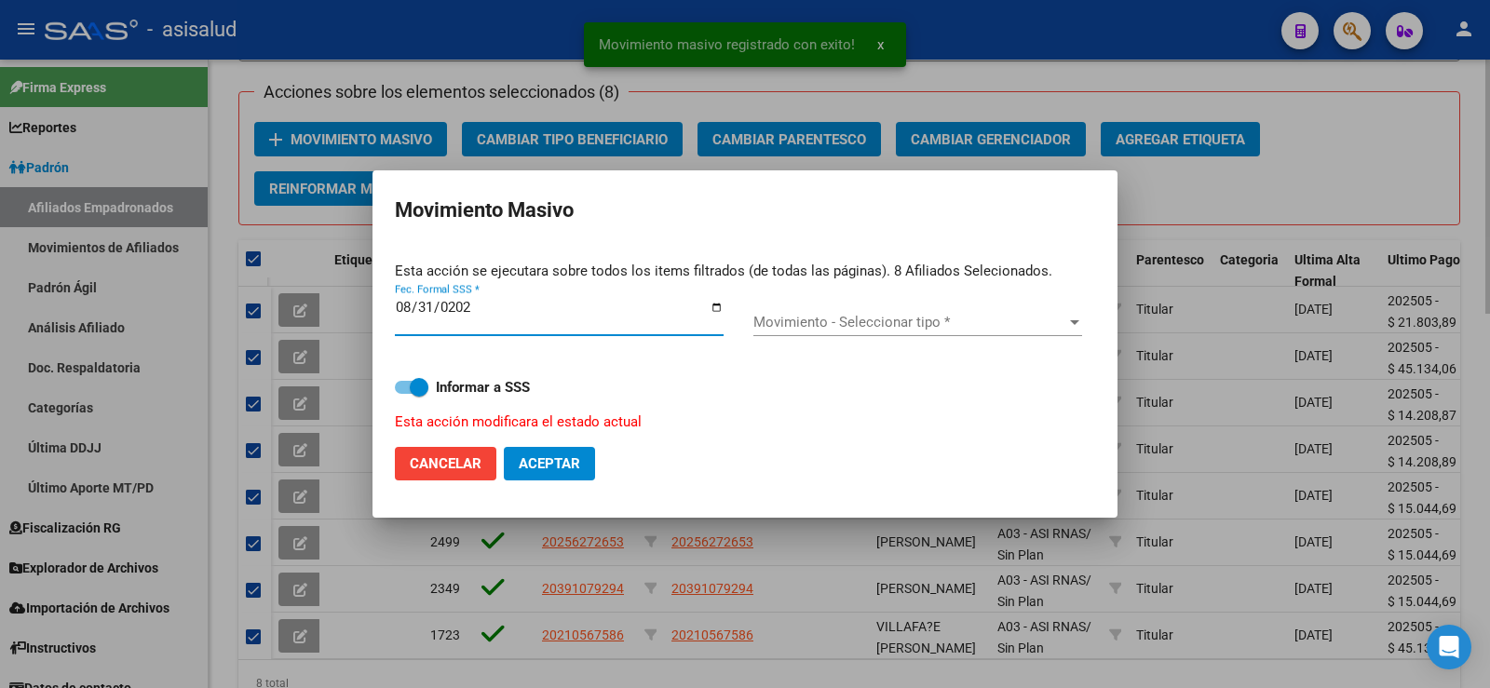
type input "[DATE]"
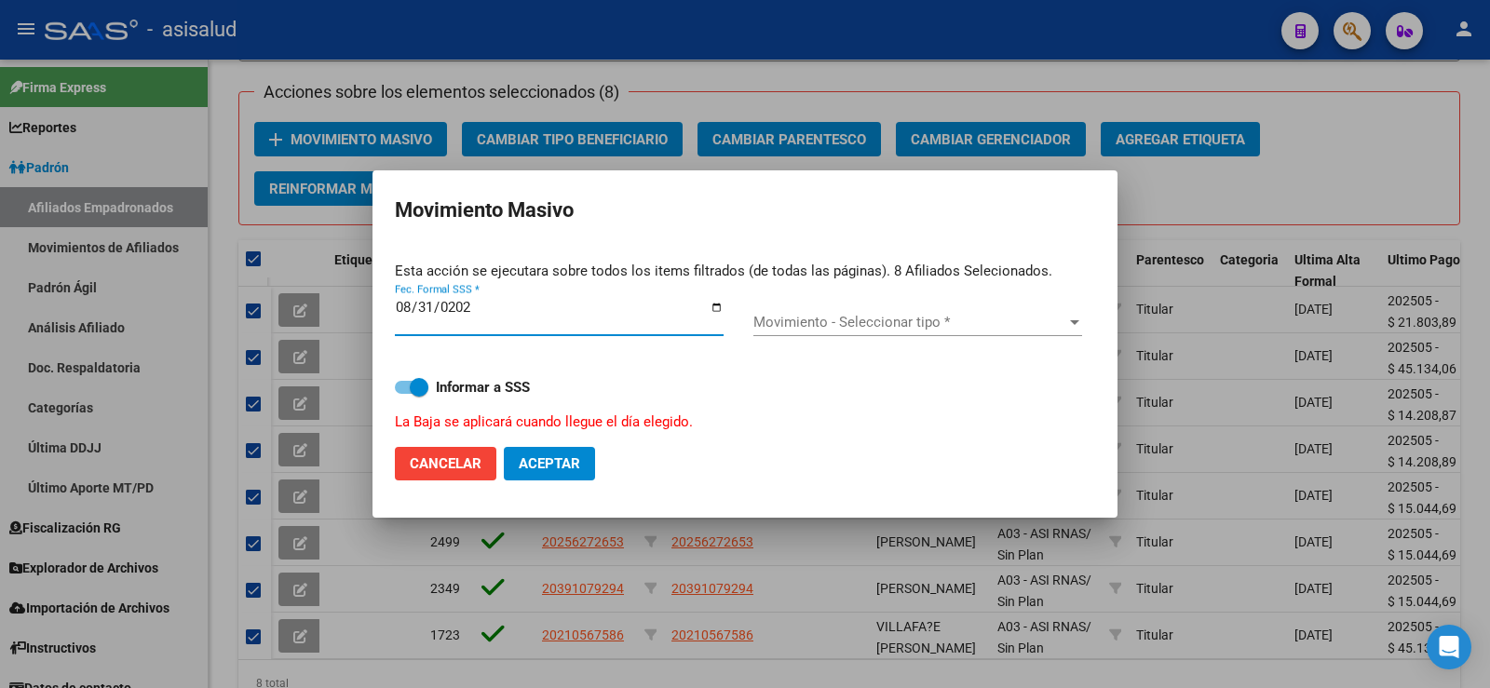
click at [871, 325] on span "Movimiento - Seleccionar tipo *" at bounding box center [910, 322] width 312 height 17
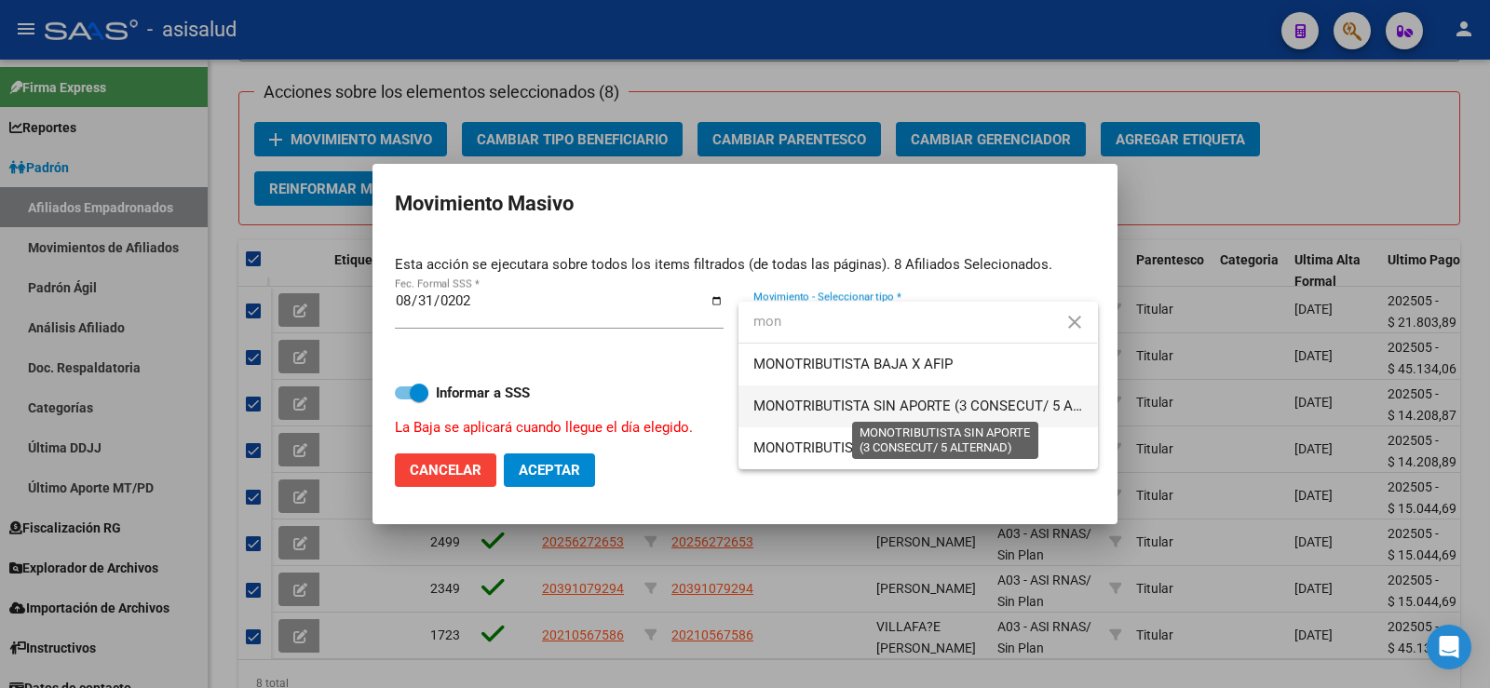
type input "mon"
click at [888, 402] on span "MONOTRIBUTISTA SIN APORTE (3 CONSECUT/ 5 ALTERNAD)" at bounding box center [946, 406] width 384 height 17
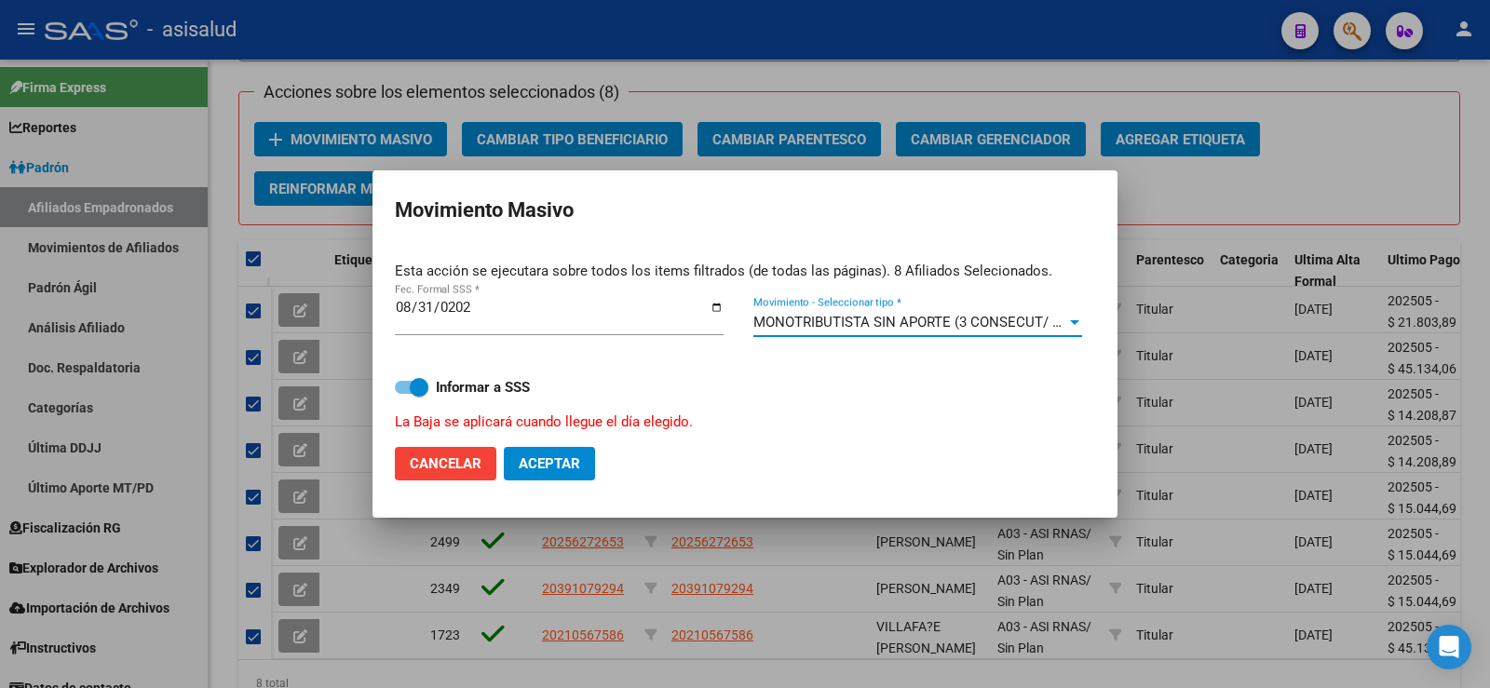
click at [892, 314] on span "MONOTRIBUTISTA SIN APORTE (3 CONSECUT/ 5 ALTERNAD)" at bounding box center [946, 322] width 384 height 17
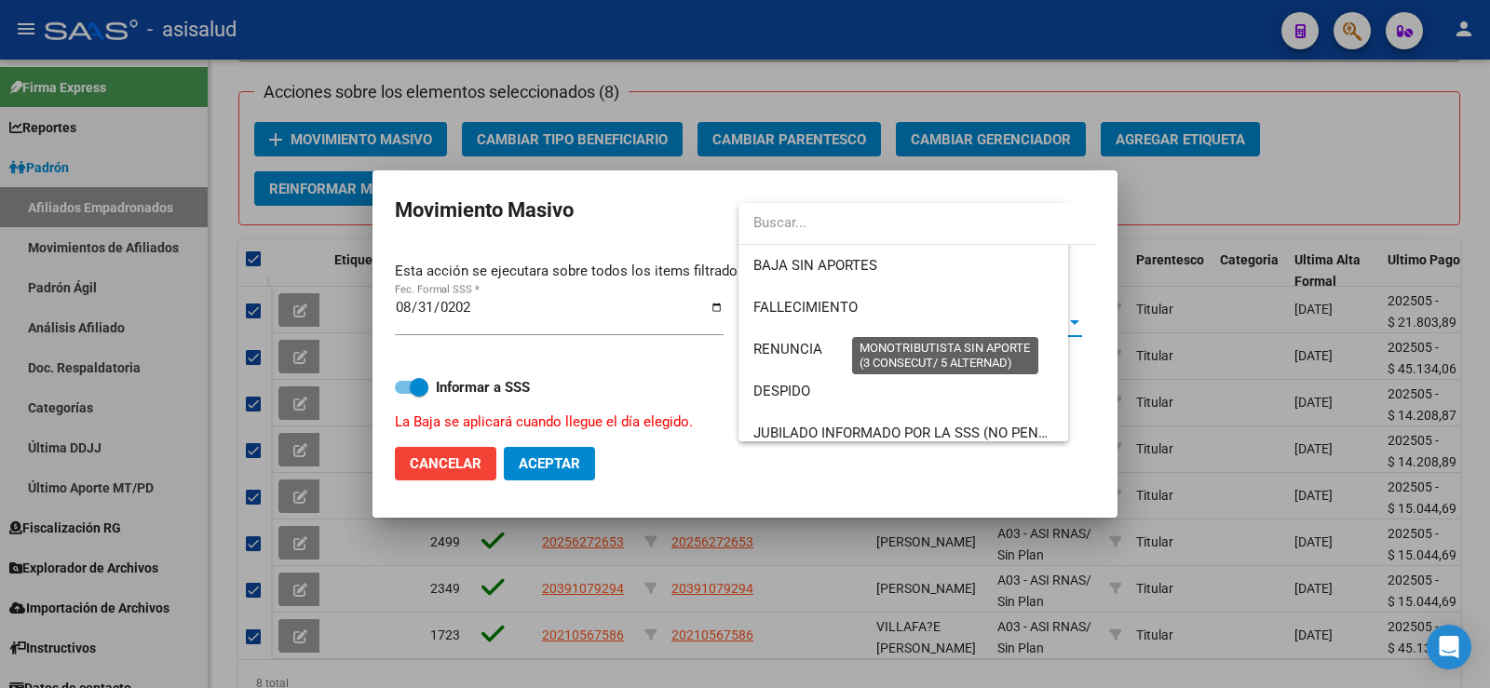
scroll to position [615, 0]
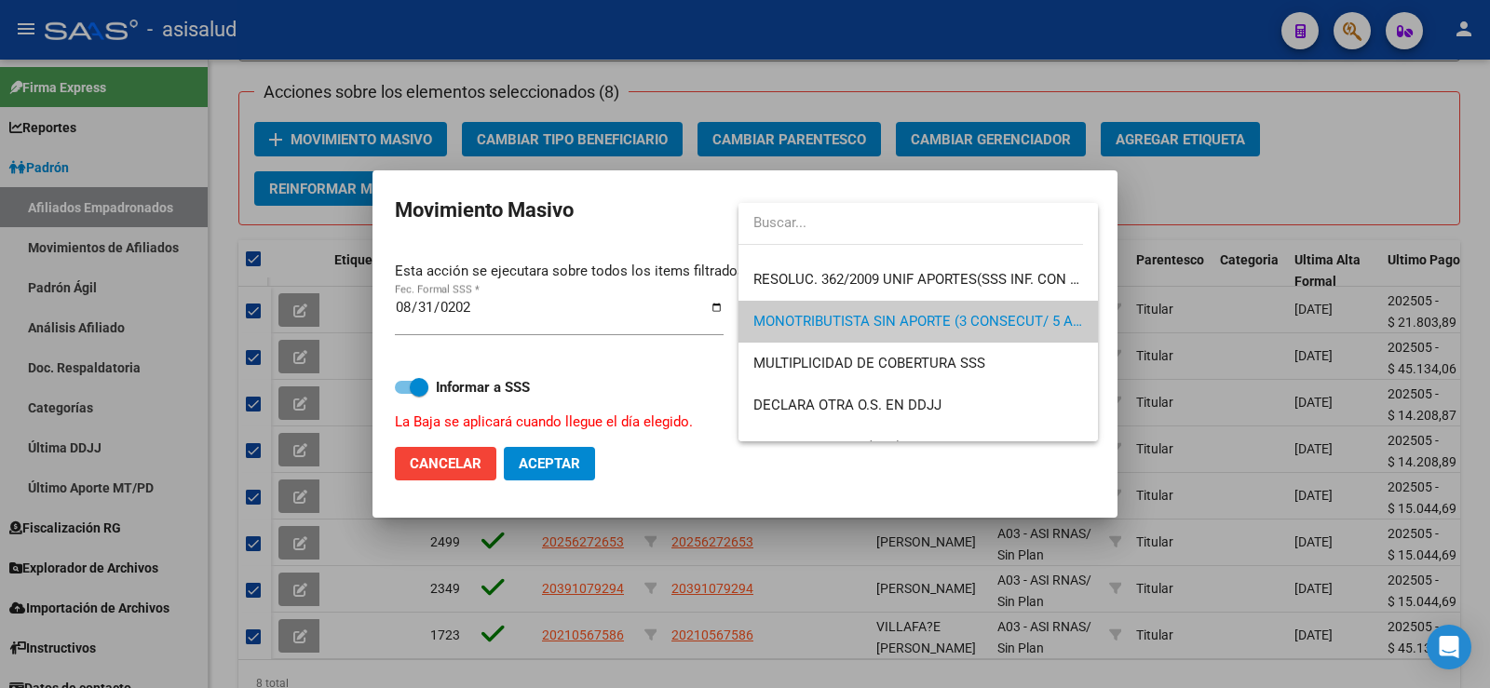
click at [570, 458] on div at bounding box center [745, 344] width 1490 height 688
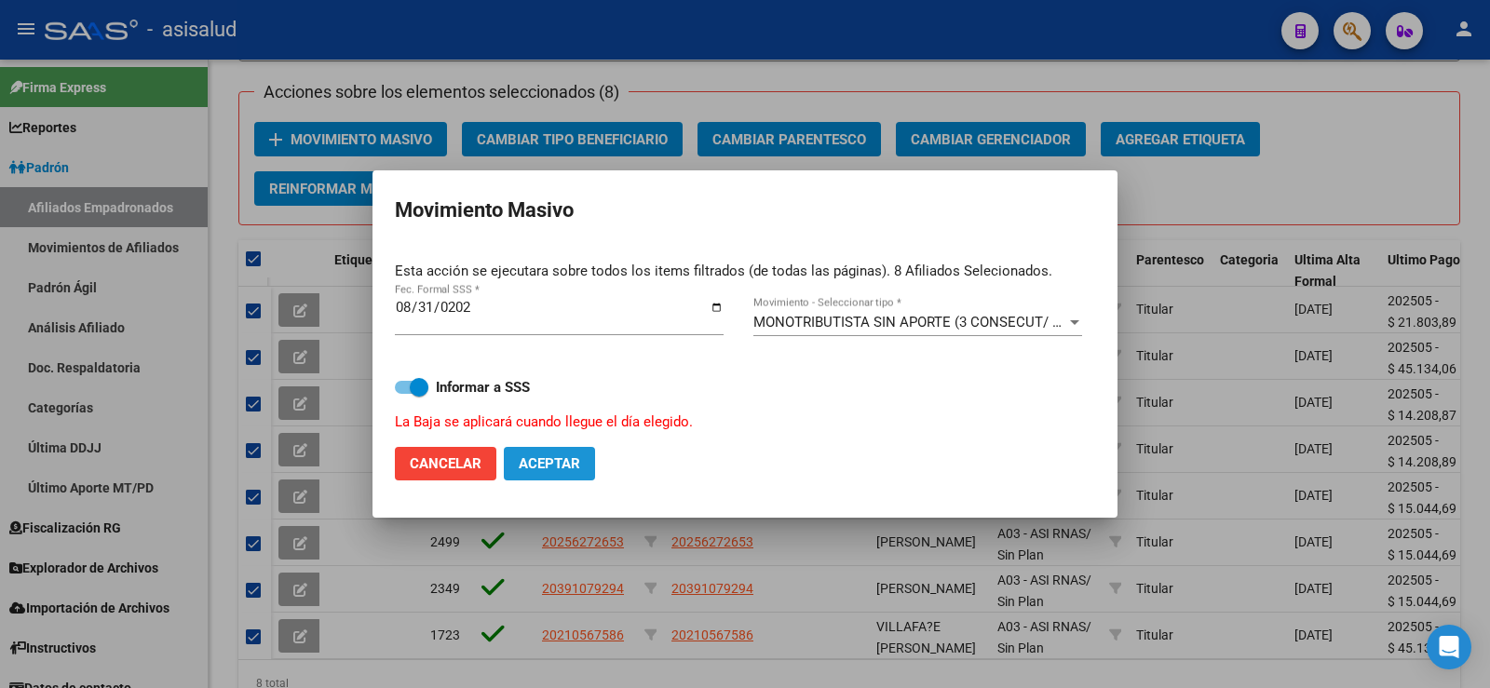
click at [572, 461] on span "Aceptar" at bounding box center [549, 464] width 61 height 17
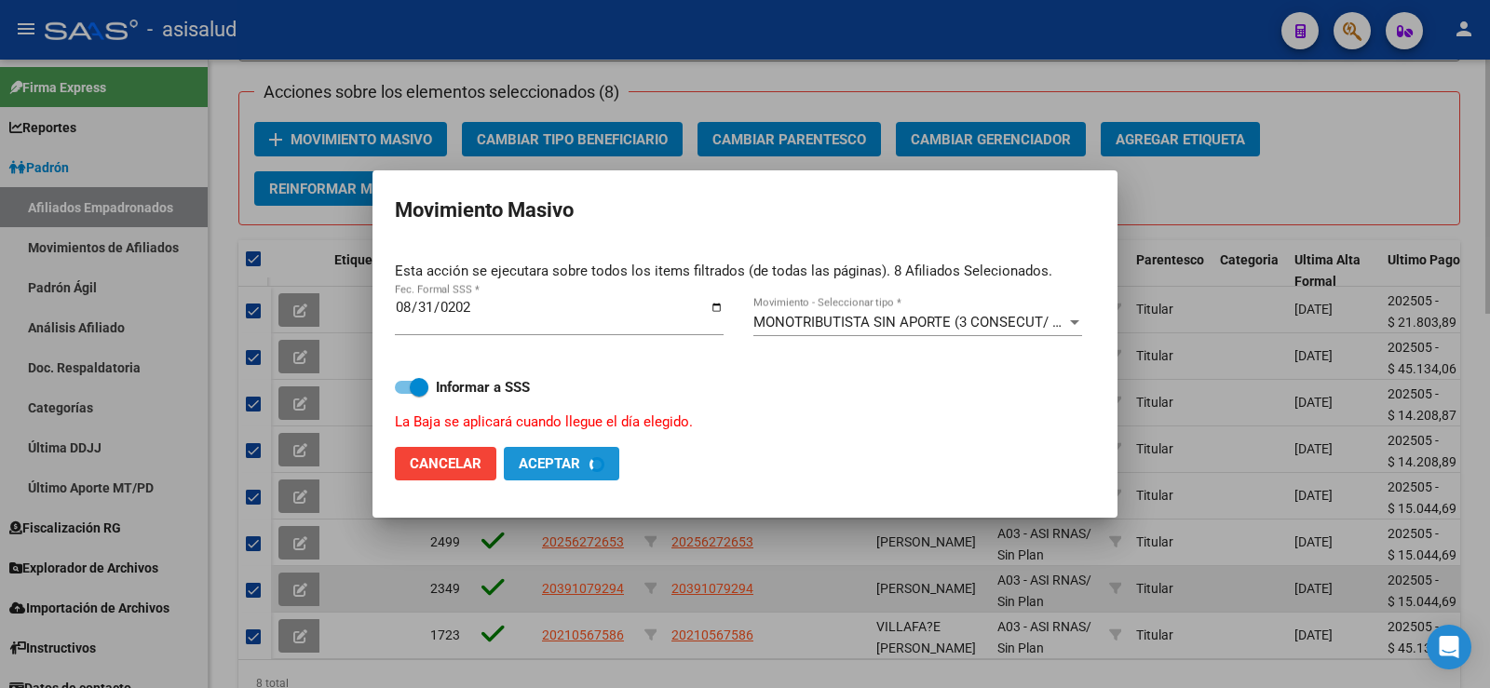
checkbox input "false"
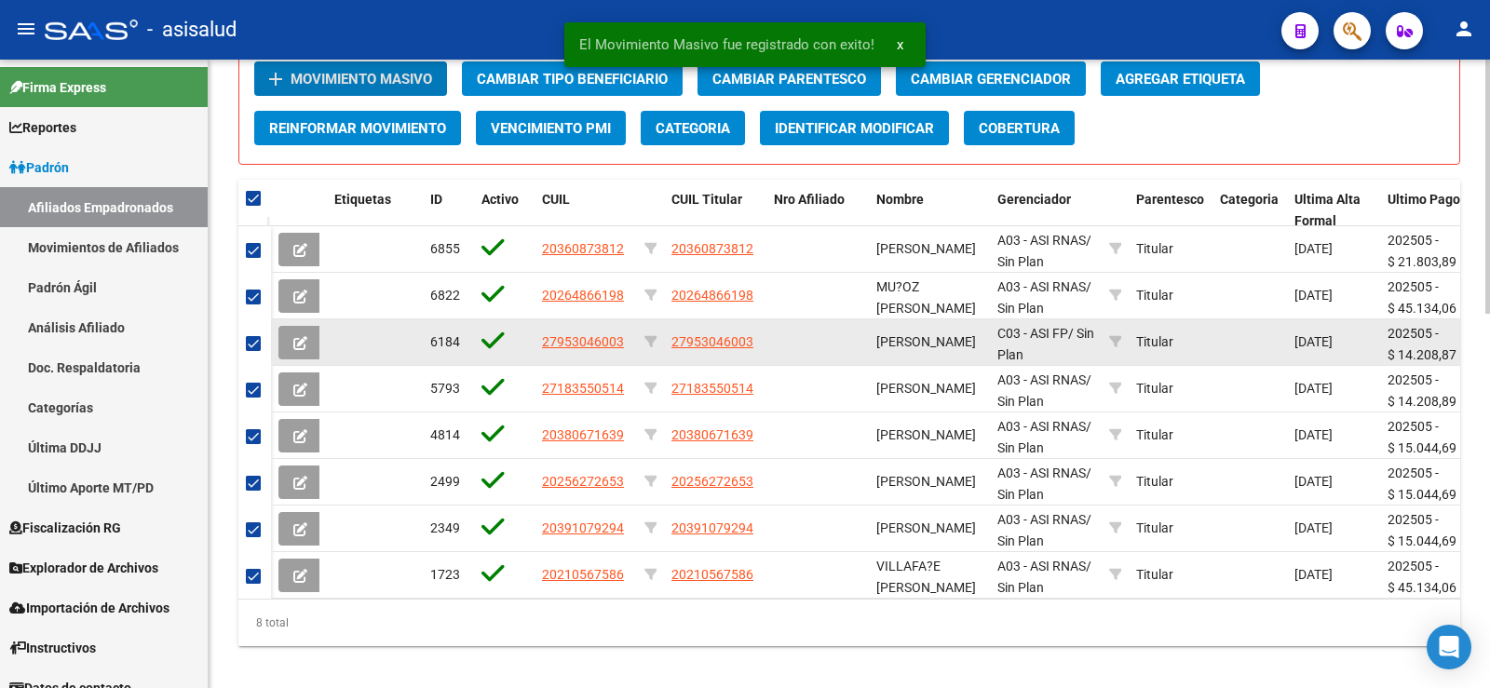
scroll to position [926, 0]
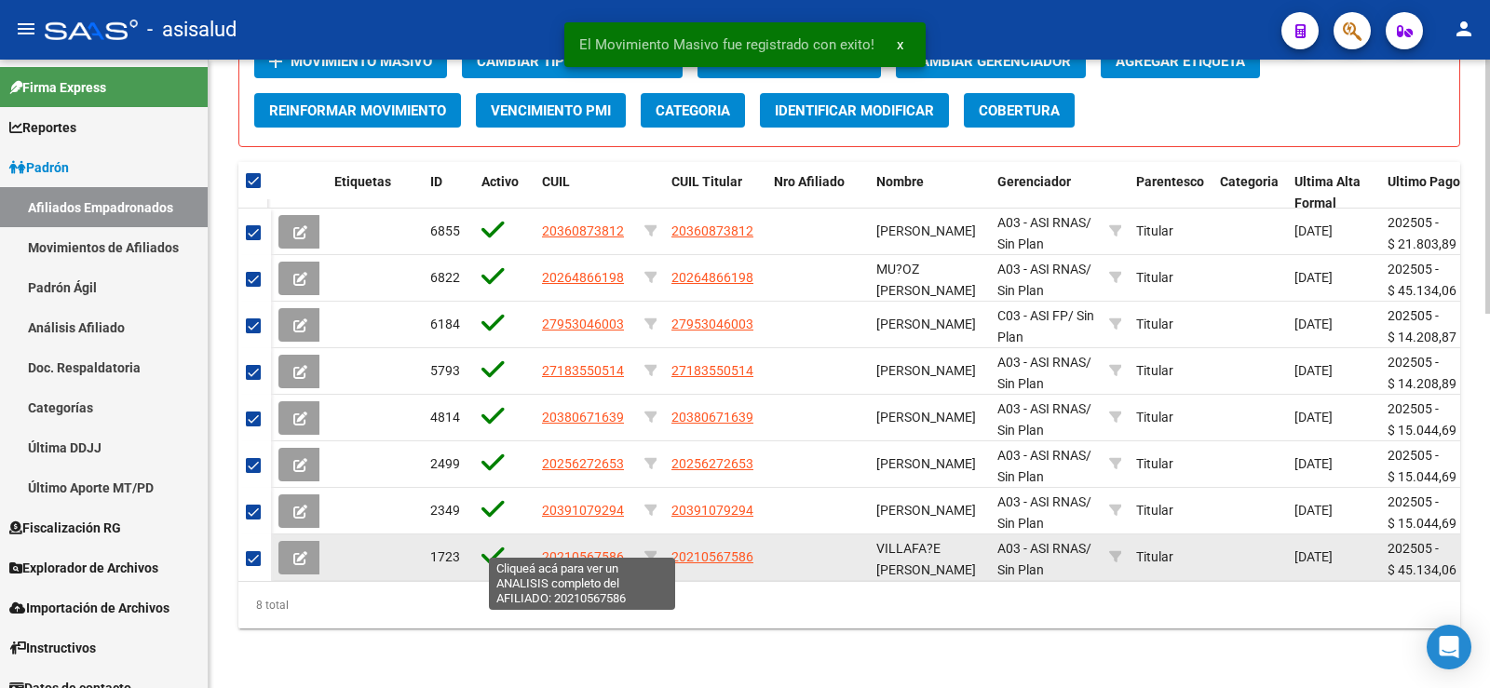
click at [600, 550] on span "20210567586" at bounding box center [583, 557] width 82 height 15
type textarea "20210567586"
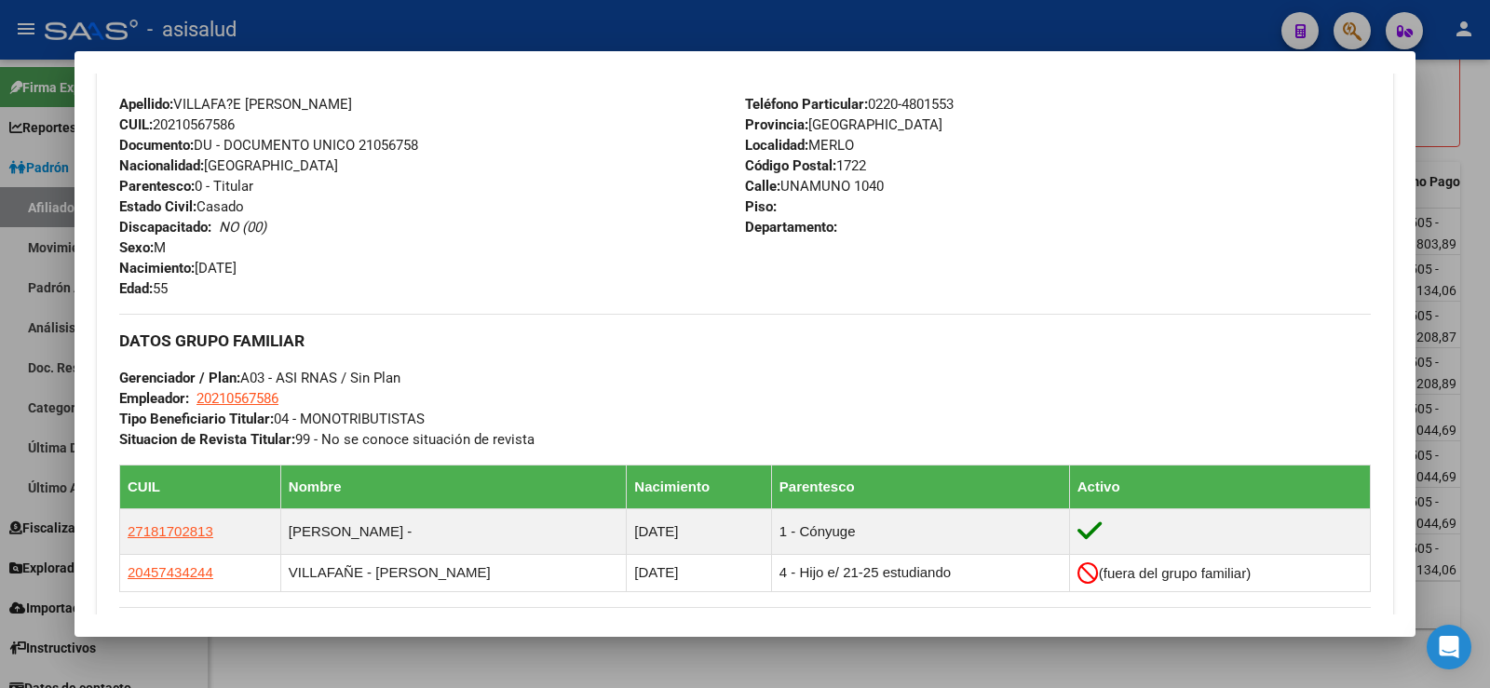
scroll to position [279, 0]
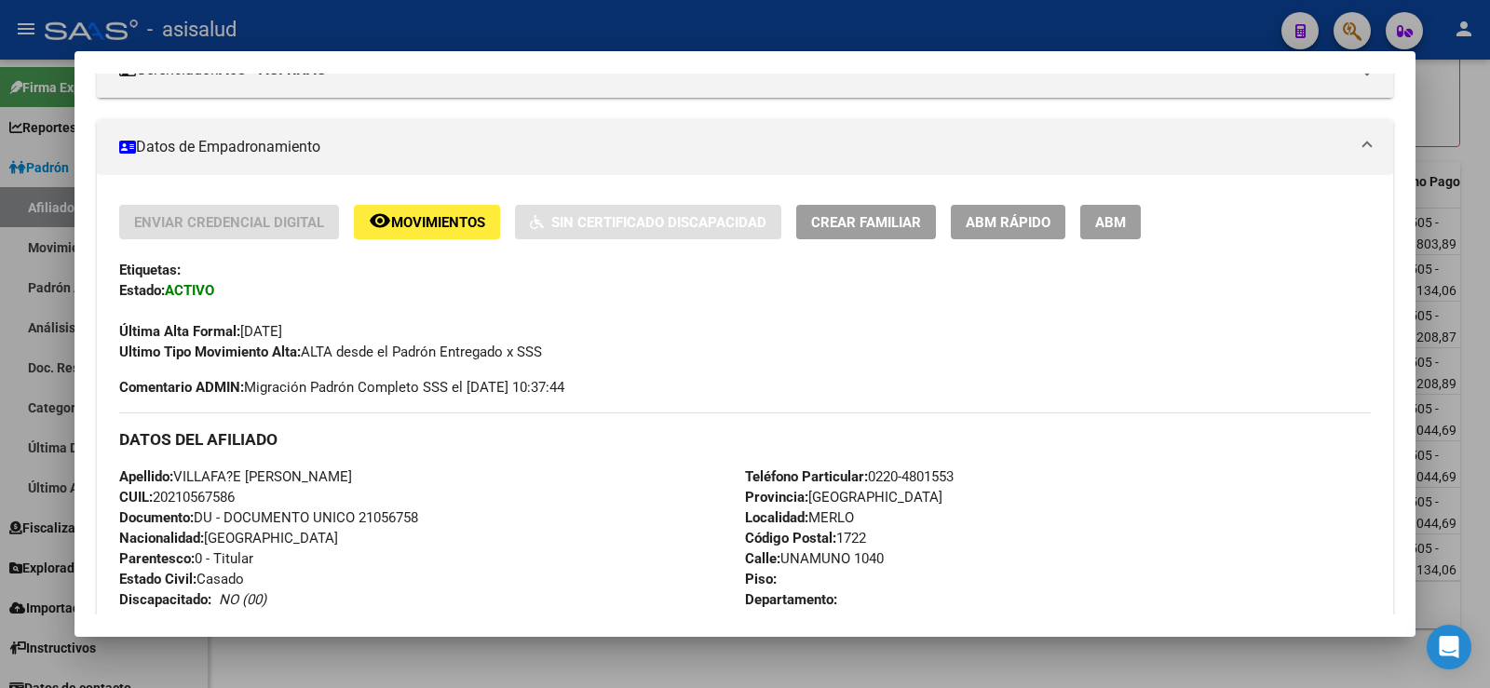
click at [413, 215] on span "Movimientos" at bounding box center [438, 222] width 94 height 17
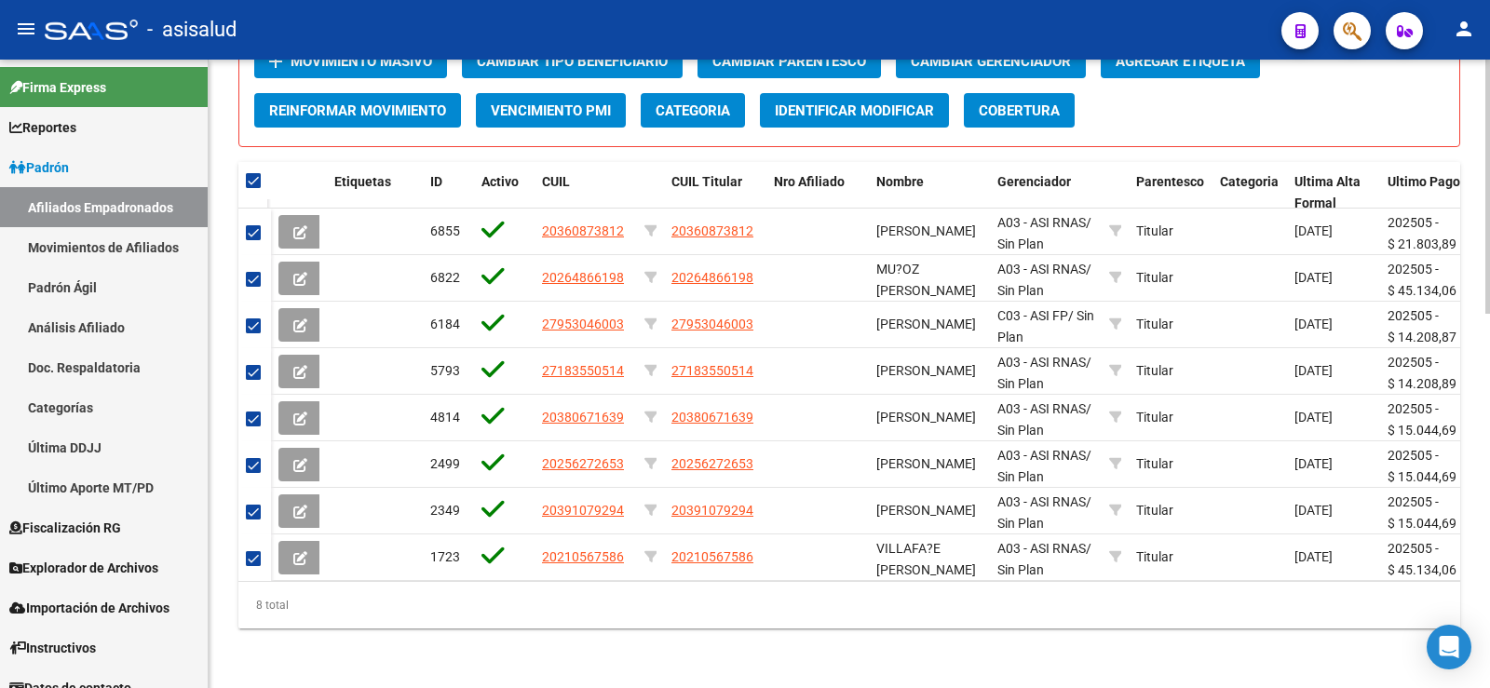
click at [1490, 138] on div at bounding box center [1488, 374] width 5 height 629
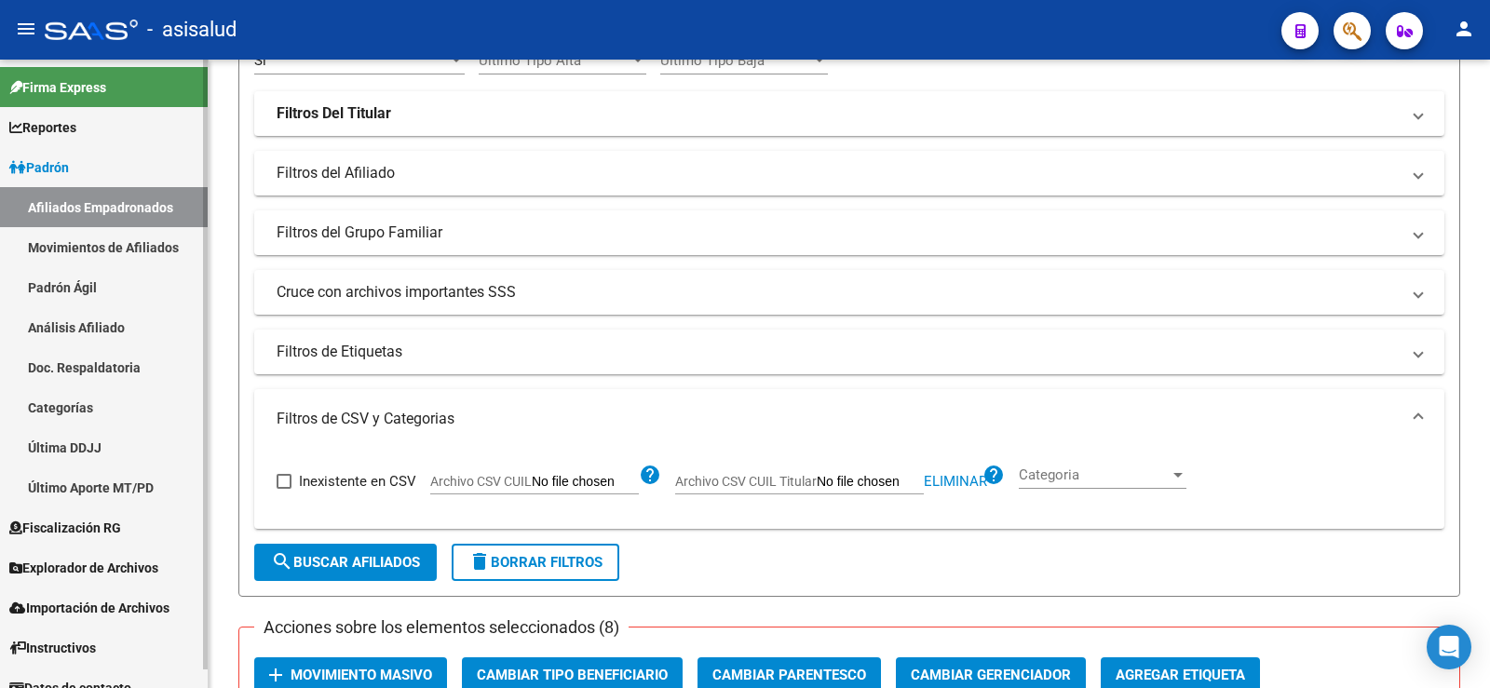
click at [74, 285] on link "Padrón Ágil" at bounding box center [104, 287] width 208 height 40
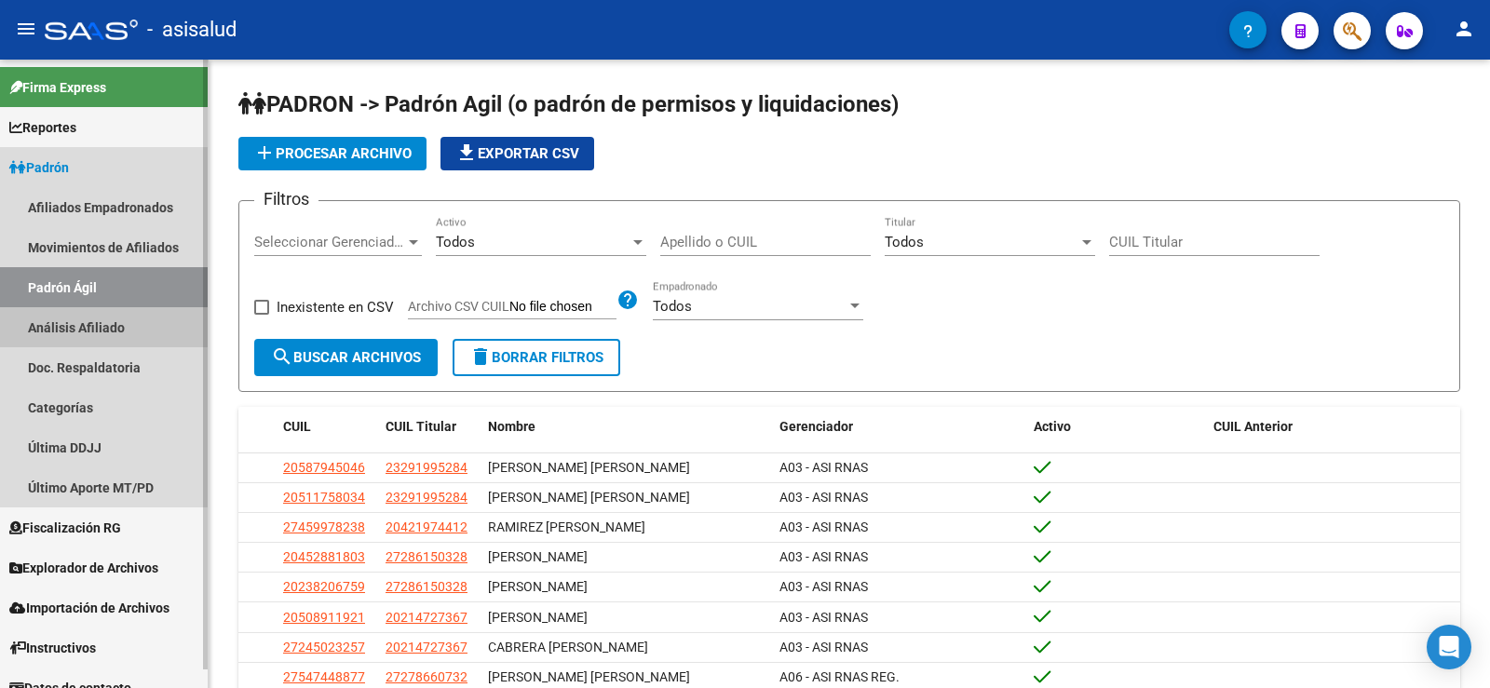
click at [97, 331] on link "Análisis Afiliado" at bounding box center [104, 327] width 208 height 40
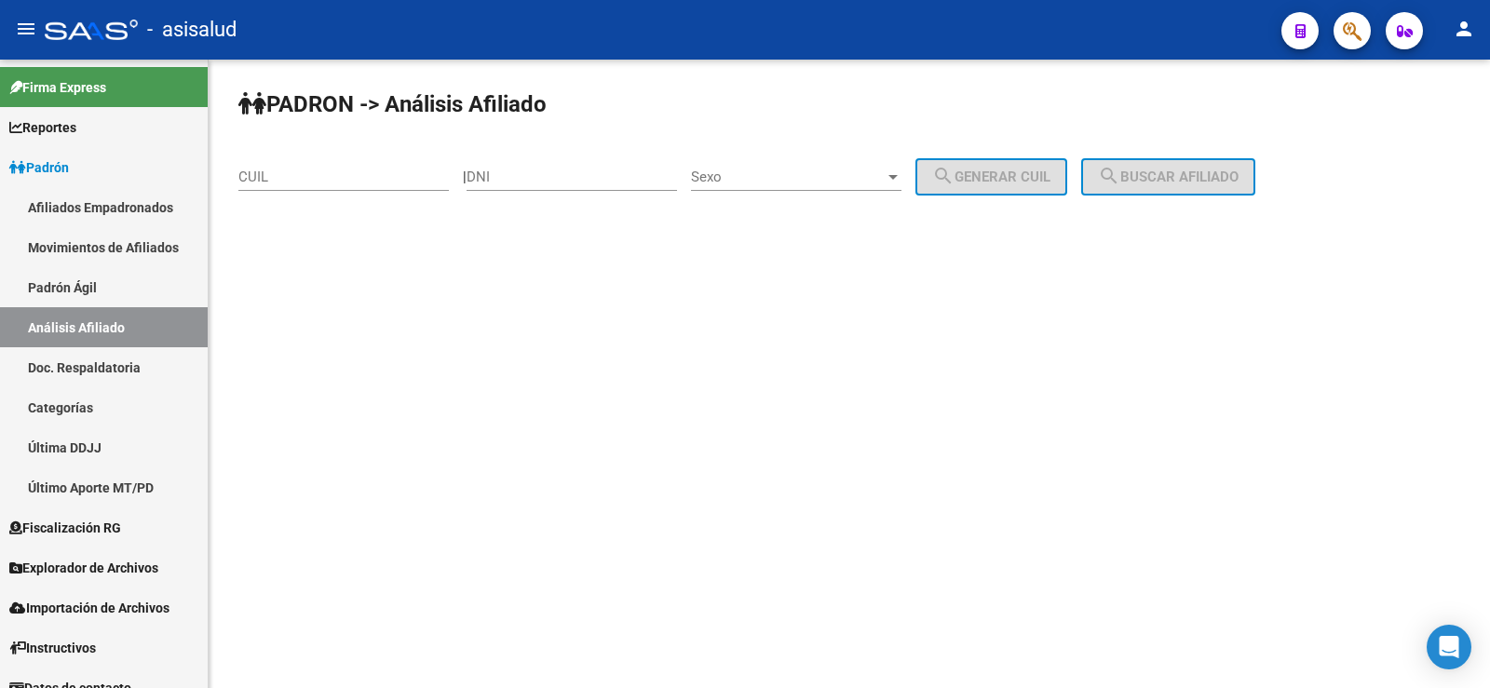
click at [266, 178] on input "CUIL" at bounding box center [343, 177] width 211 height 17
paste input "20-20029673-8"
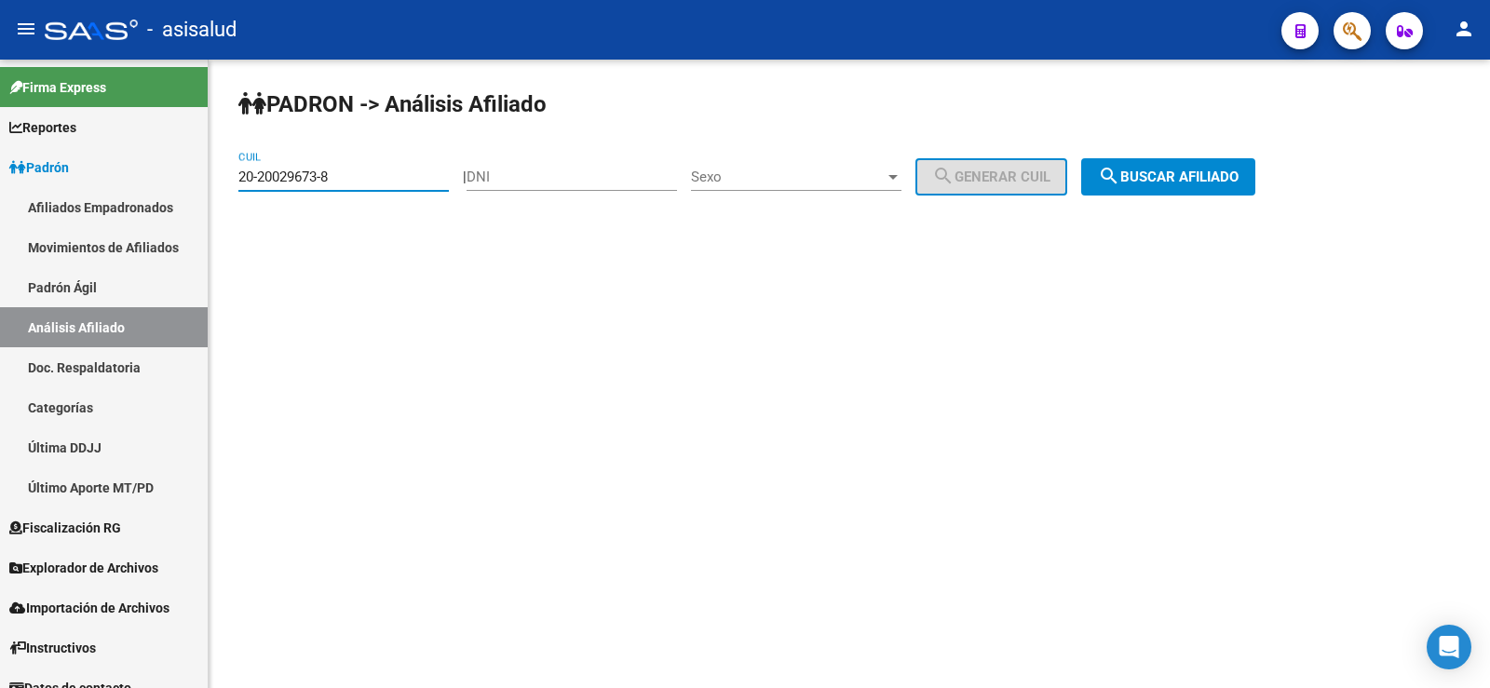
click at [1121, 172] on mat-icon "search" at bounding box center [1109, 176] width 22 height 22
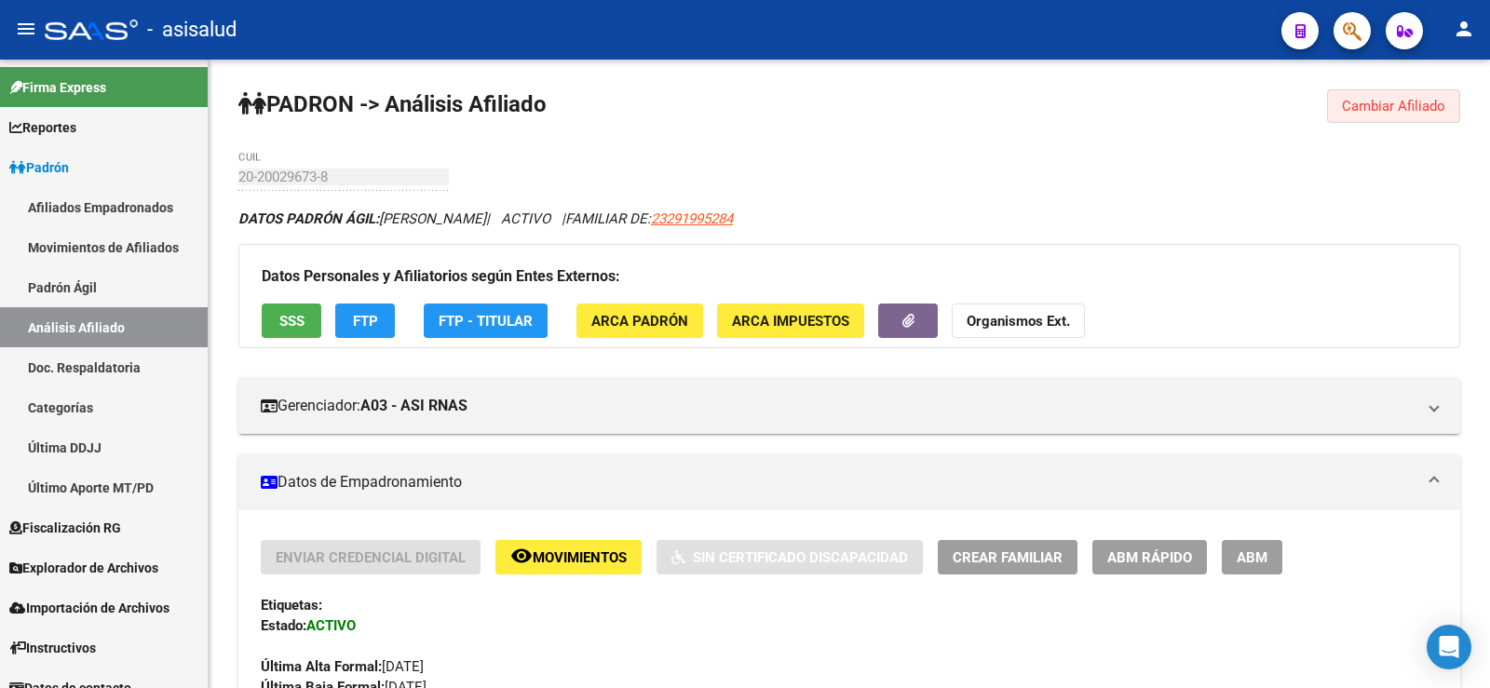
click at [1407, 103] on span "Cambiar Afiliado" at bounding box center [1393, 106] width 103 height 17
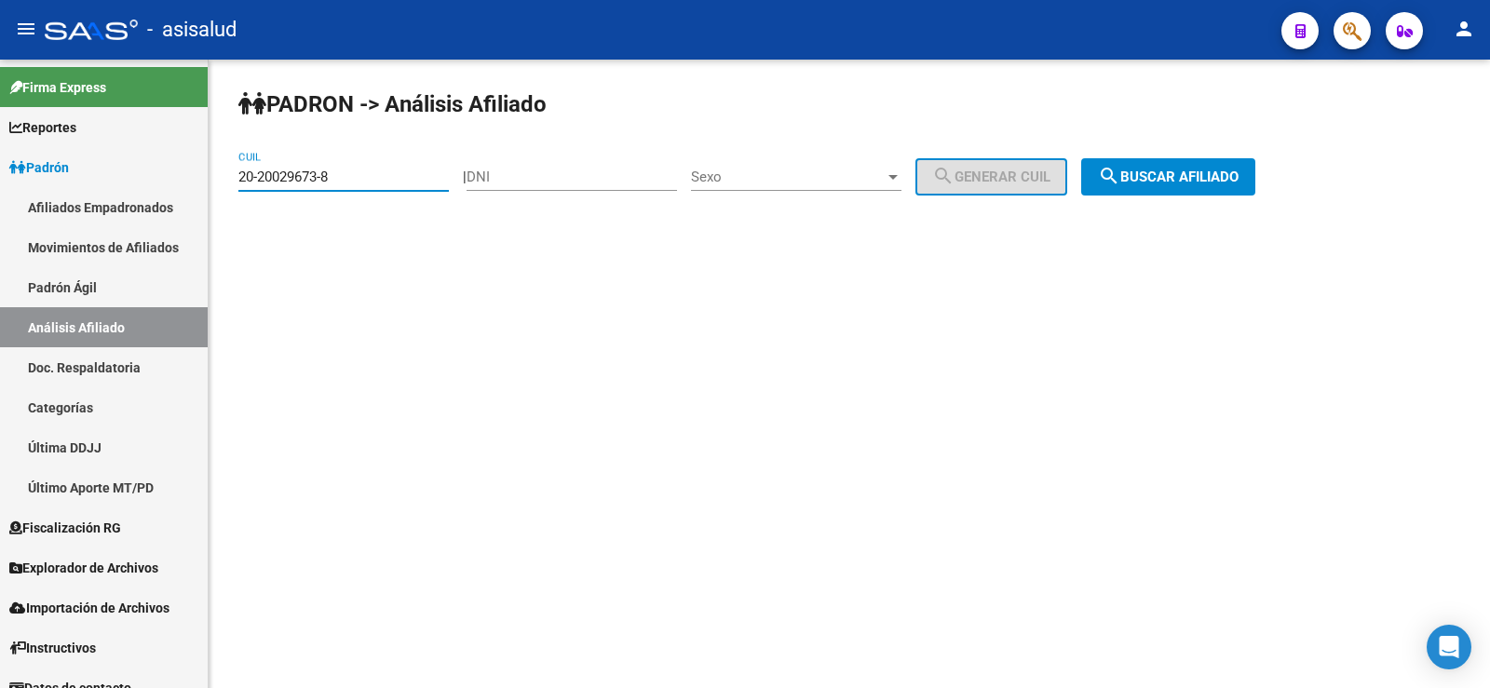
drag, startPoint x: 378, startPoint y: 184, endPoint x: 229, endPoint y: 182, distance: 149.1
click at [229, 182] on div "PADRON -> Análisis Afiliado 20-20029673-8 CUIL | DNI Sexo Sexo search Generar C…" at bounding box center [850, 158] width 1282 height 196
paste input "7-18104294-5"
click at [1178, 178] on span "search Buscar afiliado" at bounding box center [1168, 177] width 141 height 17
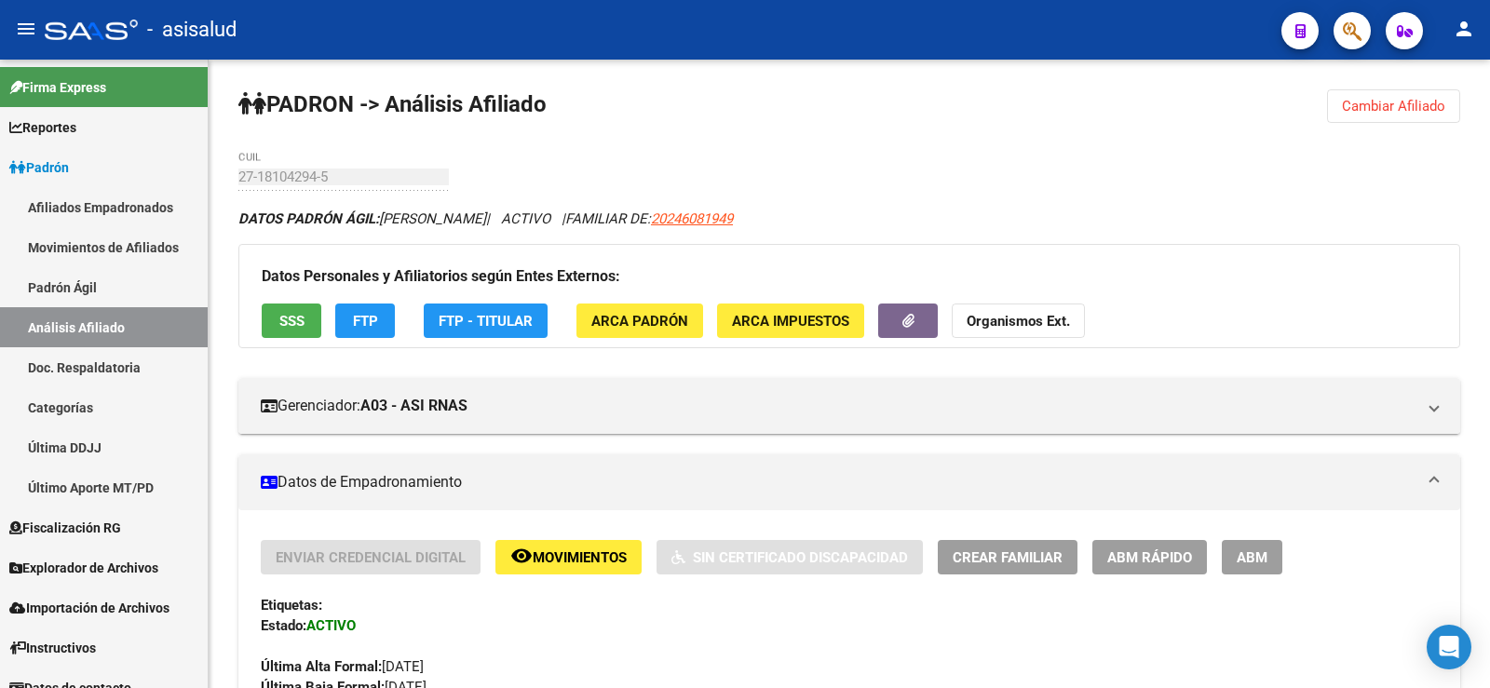
click at [1384, 108] on span "Cambiar Afiliado" at bounding box center [1393, 106] width 103 height 17
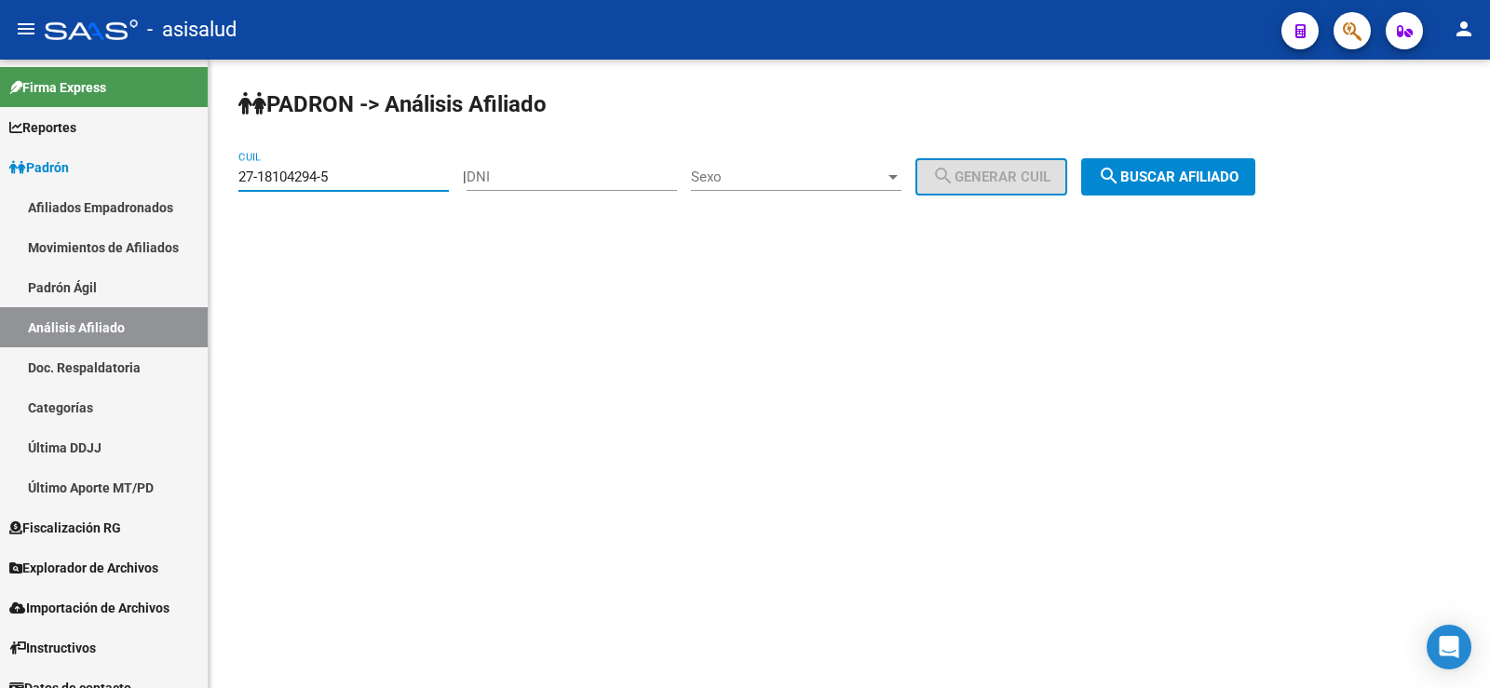
drag, startPoint x: 382, startPoint y: 170, endPoint x: 224, endPoint y: 172, distance: 158.4
click at [224, 172] on div "PADRON -> Análisis Afiliado 27-18104294-5 CUIL | DNI Sexo Sexo search Generar C…" at bounding box center [850, 158] width 1282 height 196
paste input "0-39107929-4"
type input "20-39107929-4"
click at [1226, 171] on span "search Buscar afiliado" at bounding box center [1168, 177] width 141 height 17
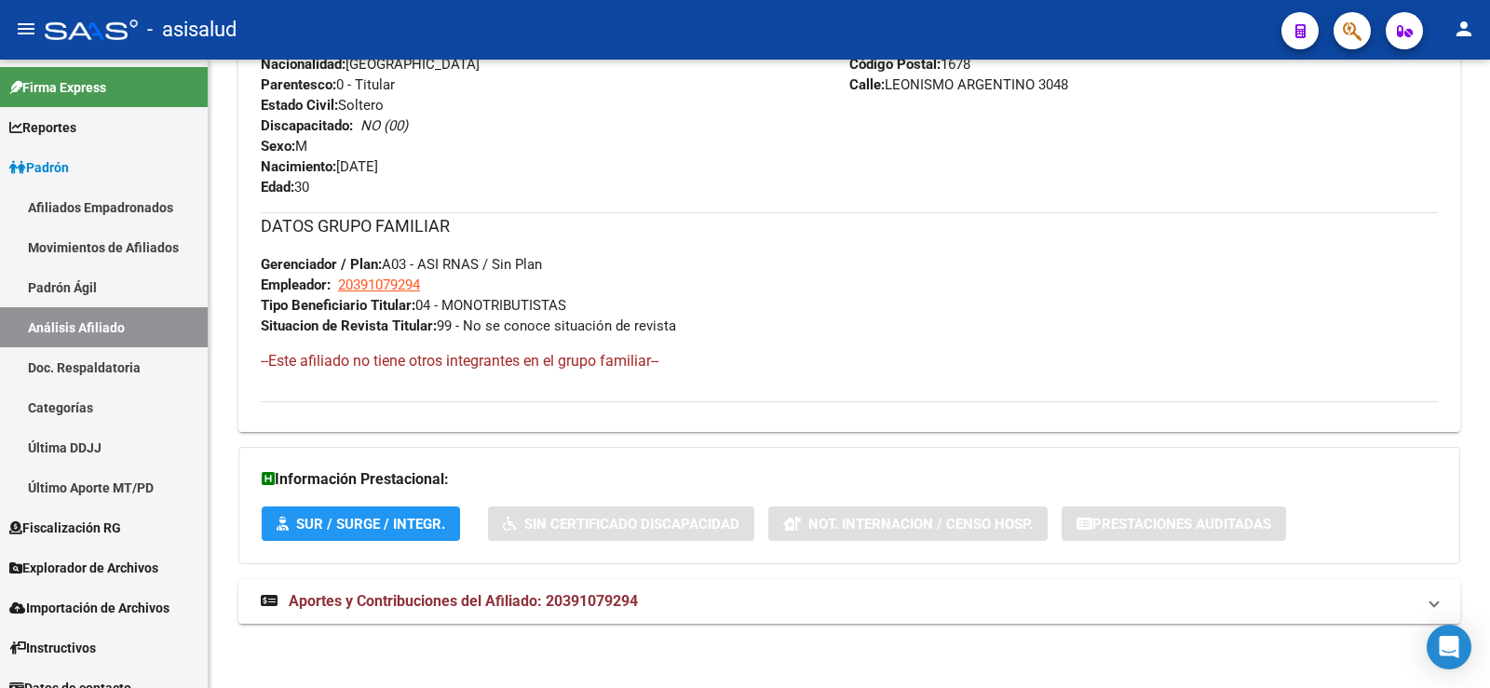
scroll to position [778, 0]
click at [543, 583] on mat-expansion-panel-header "Aportes y Contribuciones del Afiliado: 20391079294" at bounding box center [849, 600] width 1222 height 45
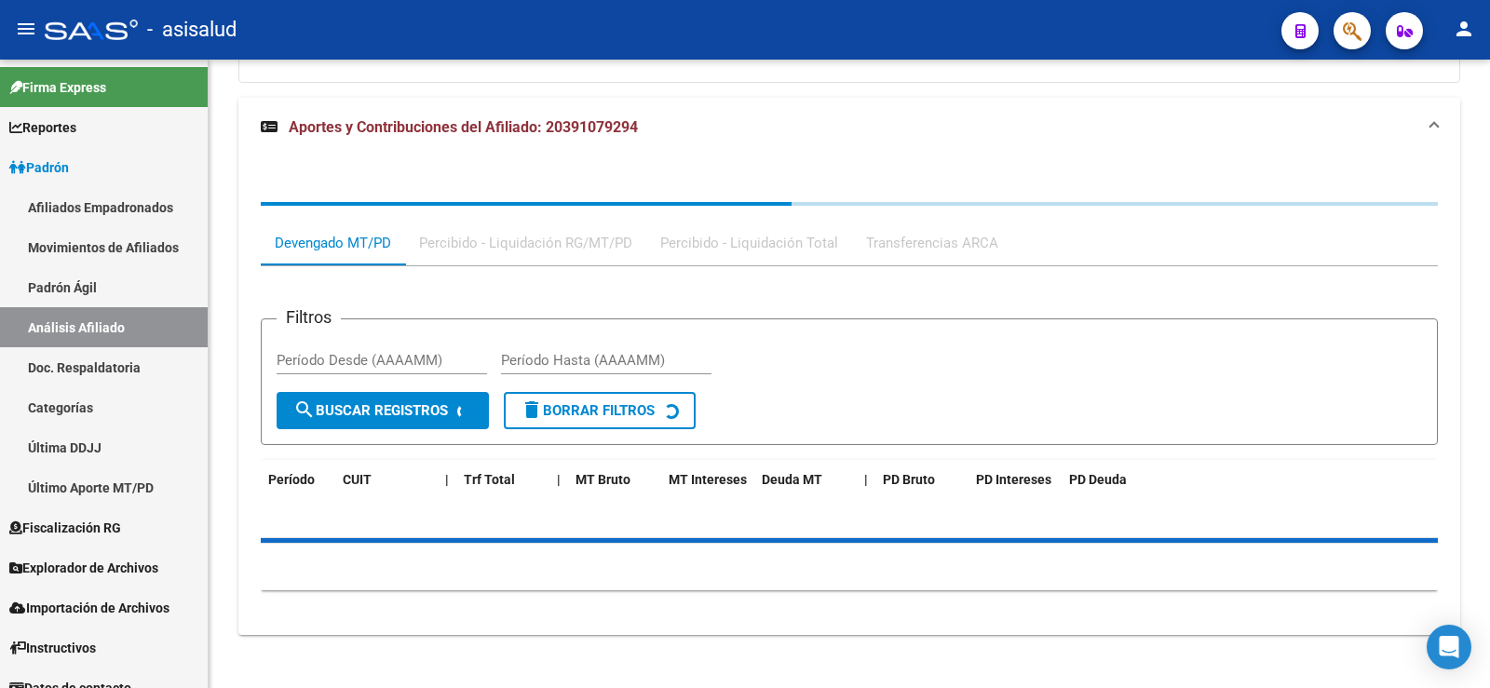
scroll to position [1271, 0]
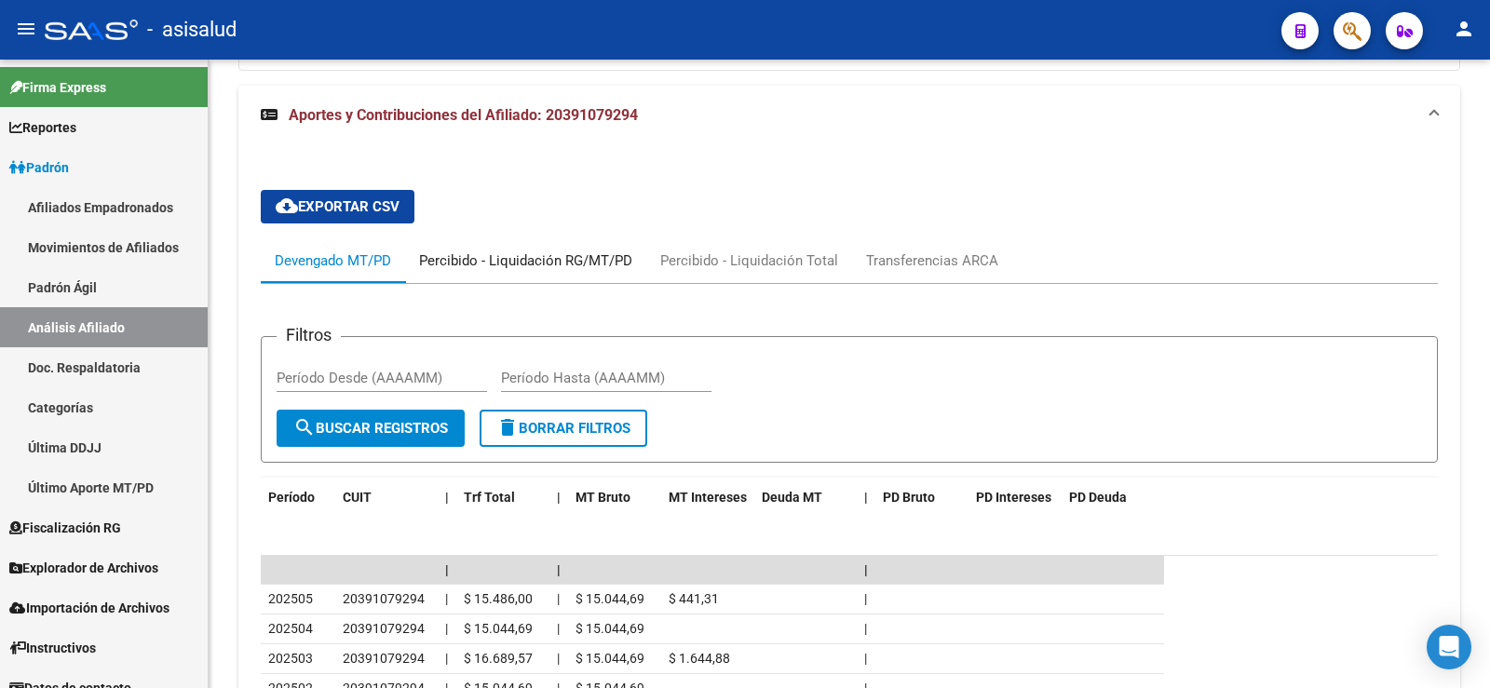
click at [485, 265] on div "Percibido - Liquidación RG/MT/PD" at bounding box center [525, 261] width 213 height 20
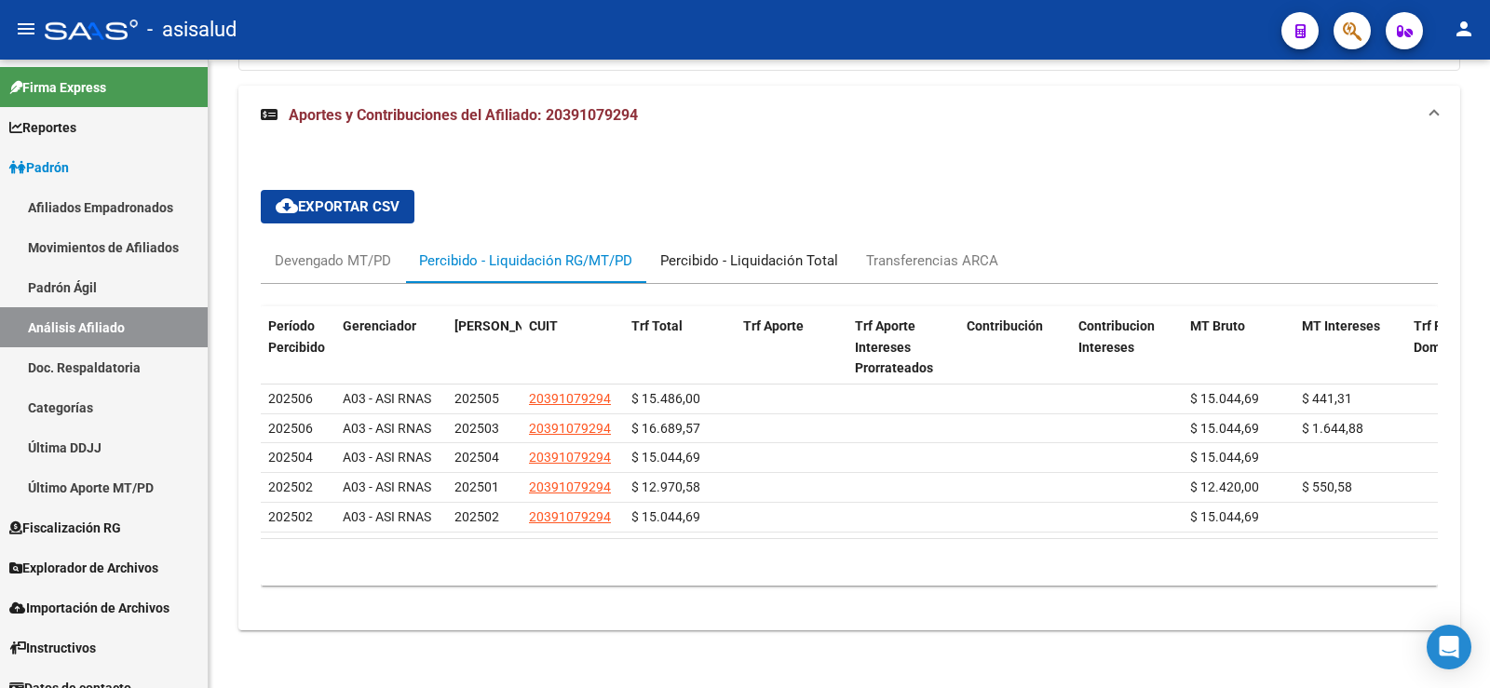
click at [750, 262] on div "Percibido - Liquidación Total" at bounding box center [749, 261] width 178 height 20
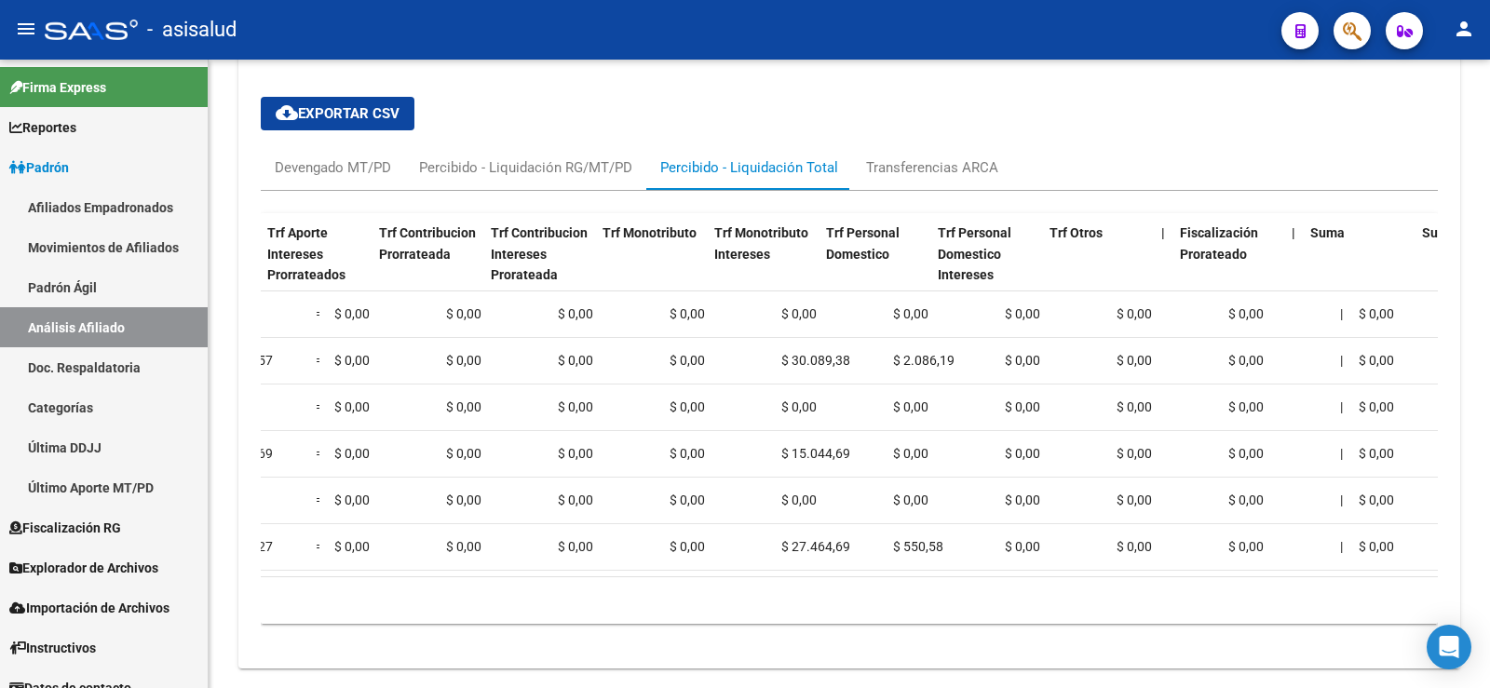
scroll to position [0, 0]
